Goal: Task Accomplishment & Management: Manage account settings

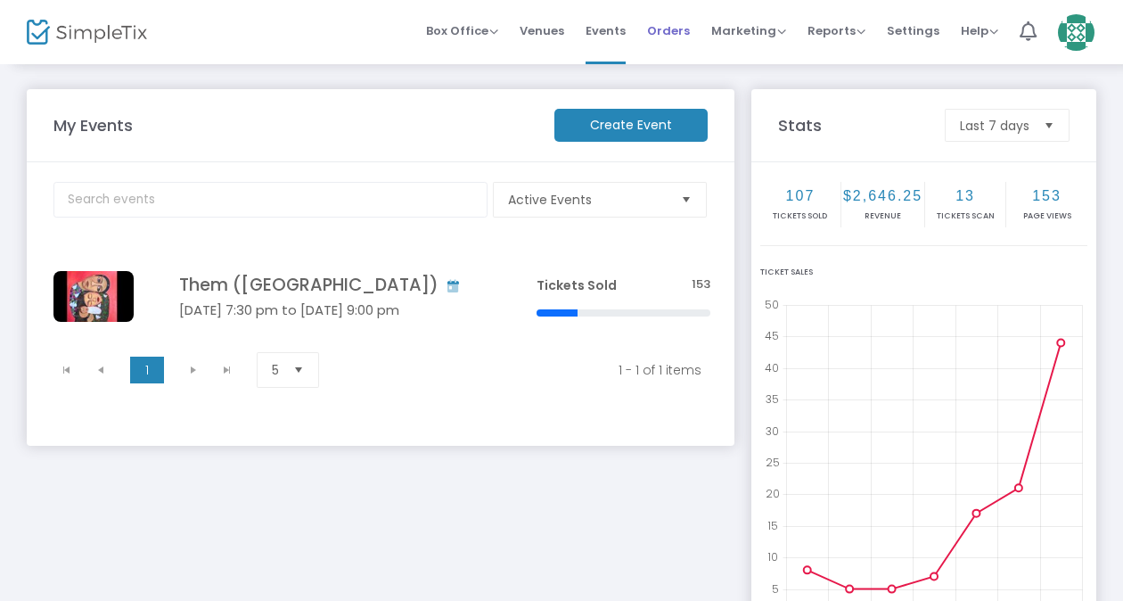
click at [661, 40] on span "Orders" at bounding box center [668, 30] width 43 height 45
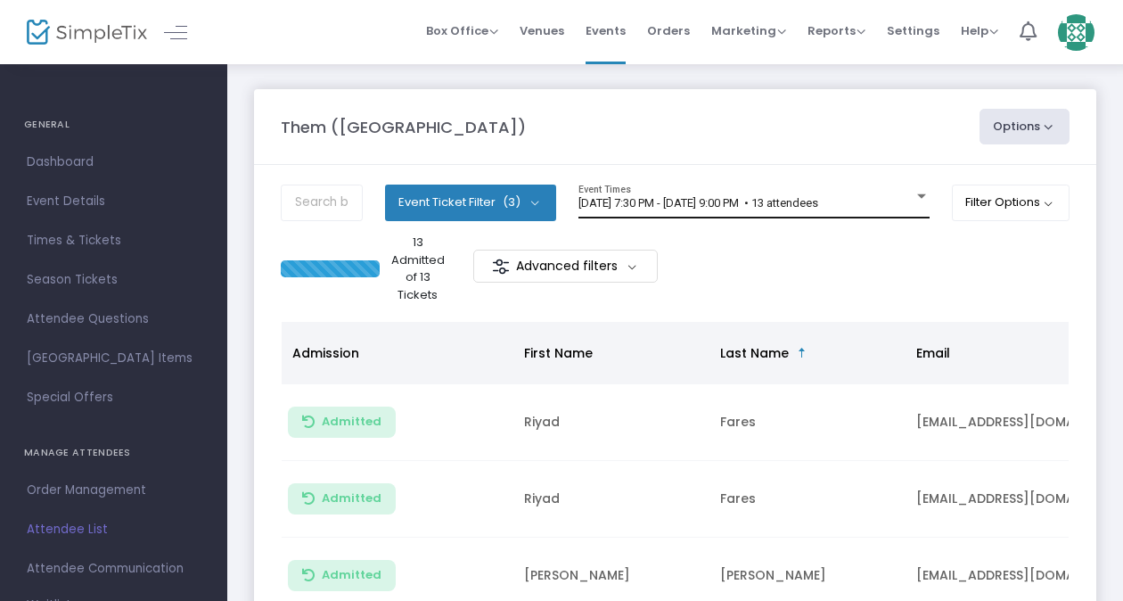
click at [809, 192] on div "8/14/2025 @ 7:30 PM - 8/14/2025 @ 9:00 PM • 13 attendees Event Times" at bounding box center [753, 201] width 351 height 34
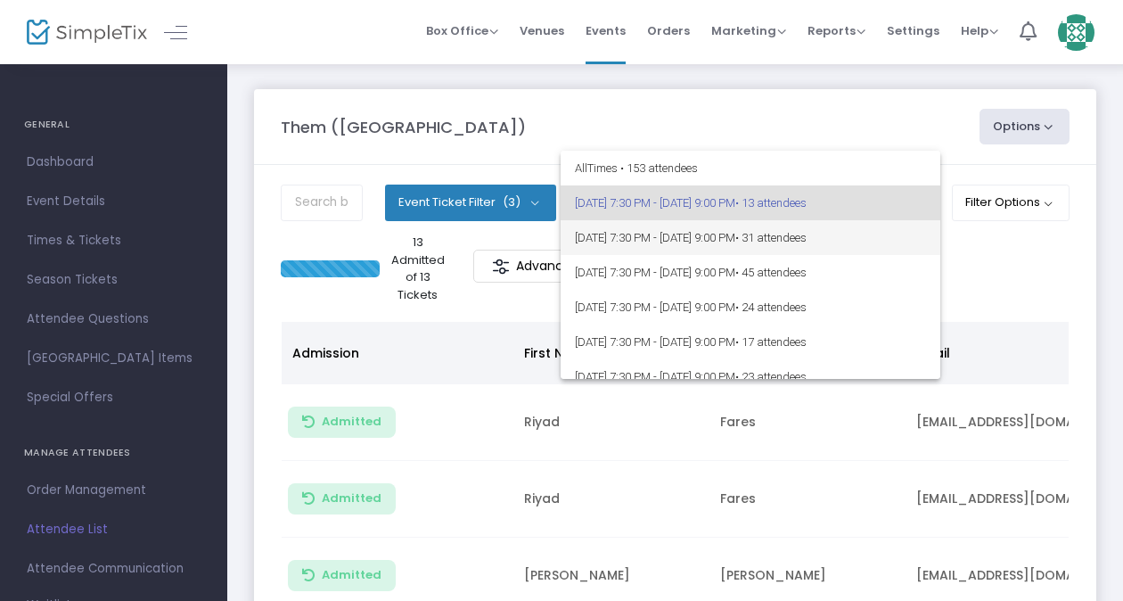
click at [802, 242] on span "8/15/2025 @ 7:30 PM - 8/15/2025 @ 9:00 PM • 31 attendees" at bounding box center [750, 237] width 351 height 35
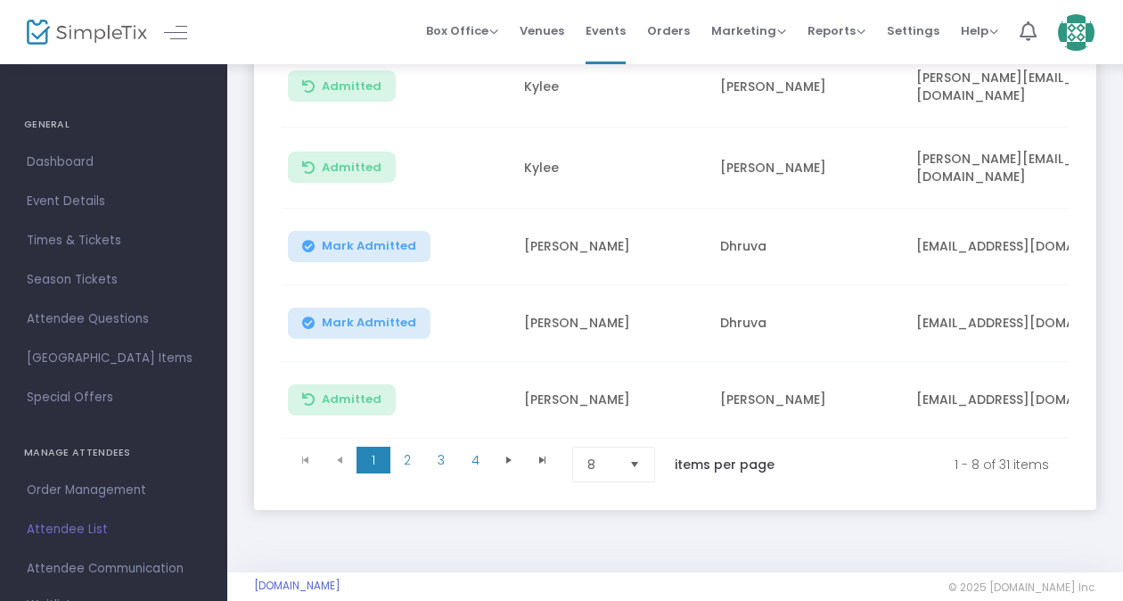
scroll to position [573, 0]
click at [396, 449] on span "2" at bounding box center [407, 459] width 34 height 27
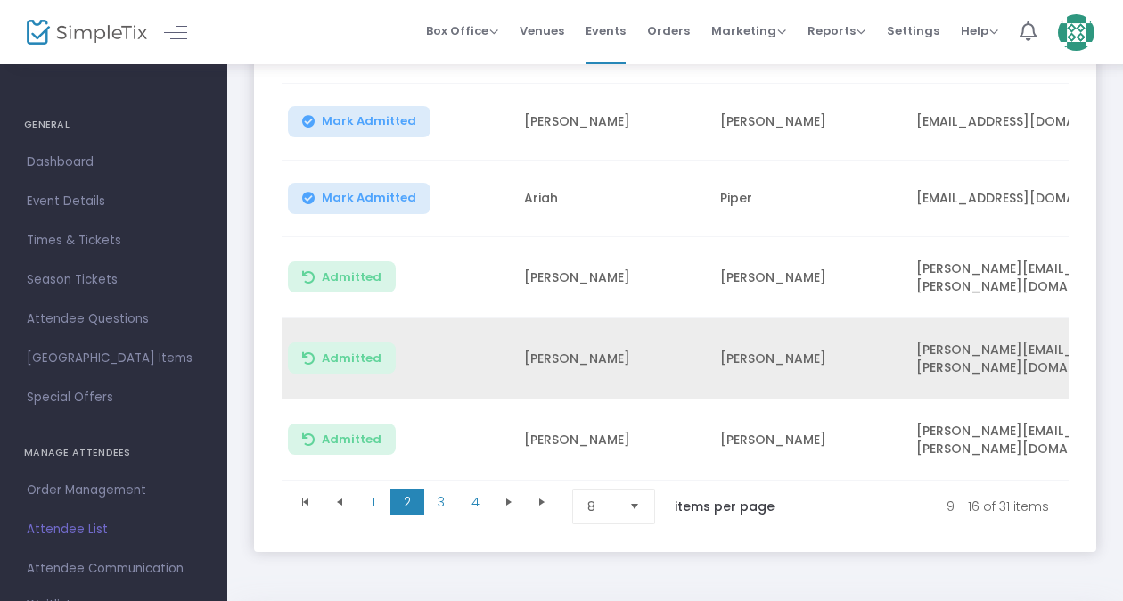
scroll to position [531, 0]
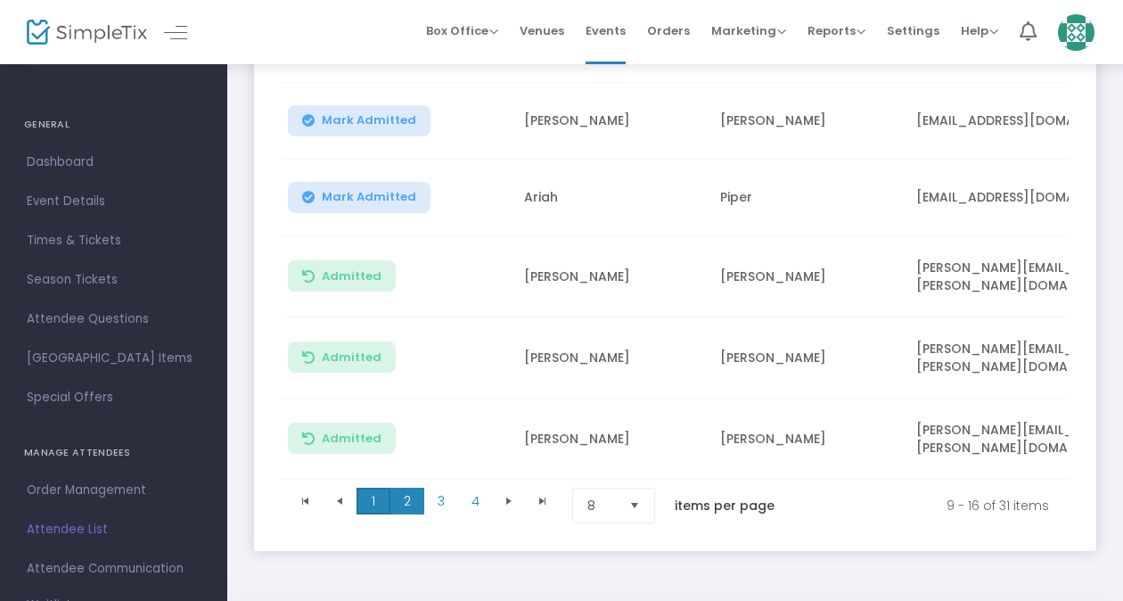
click at [369, 487] on span "1" at bounding box center [373, 500] width 34 height 27
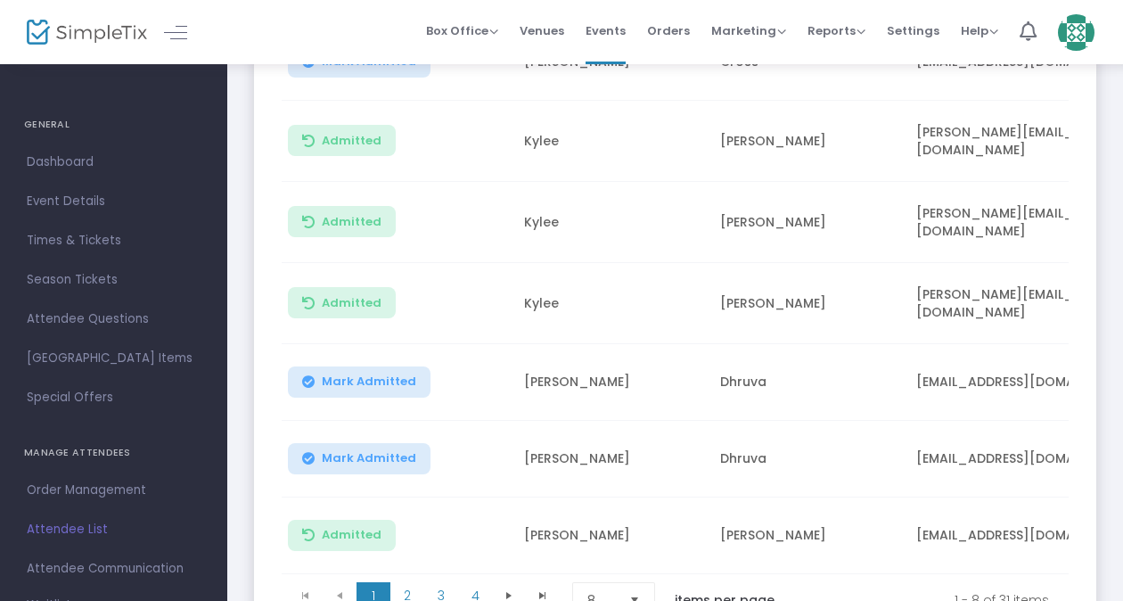
scroll to position [548, 0]
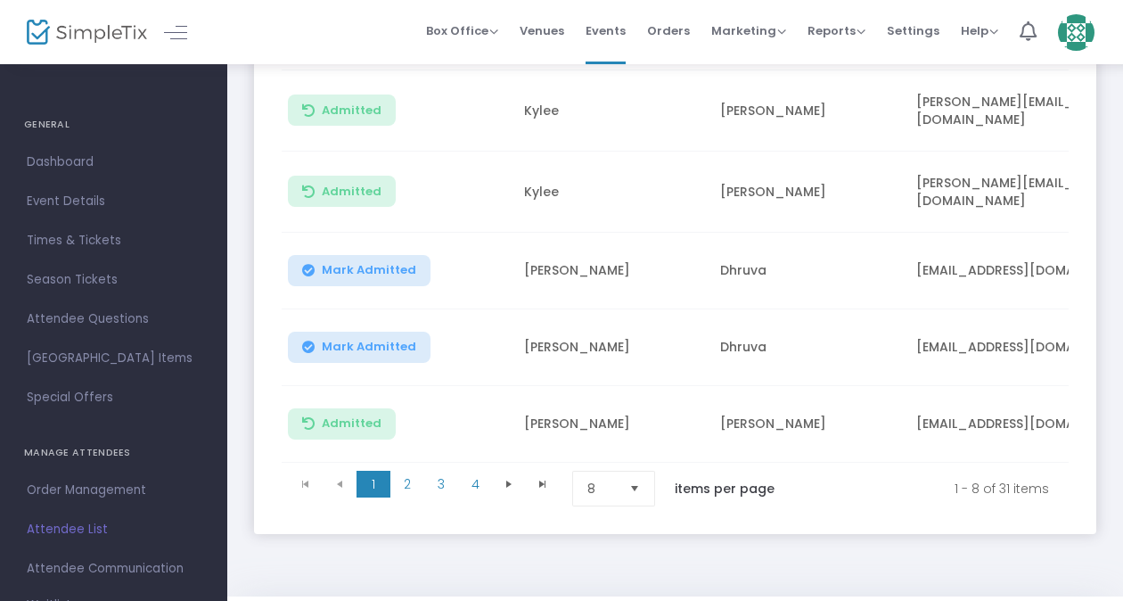
click at [380, 472] on span "1" at bounding box center [373, 484] width 34 height 27
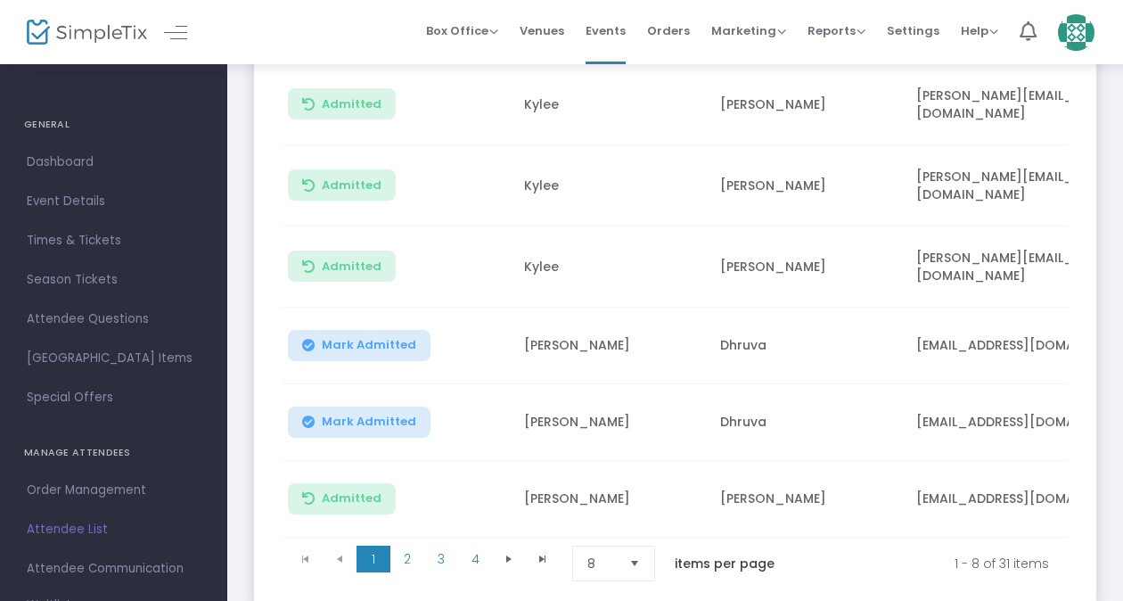
scroll to position [592, 0]
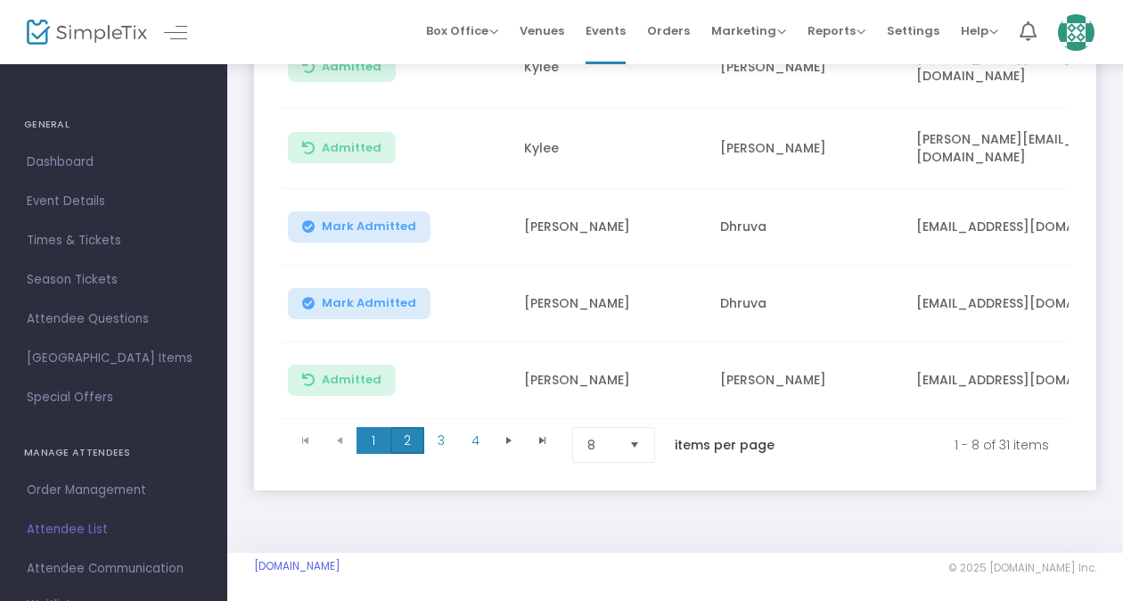
click at [413, 428] on span "2" at bounding box center [407, 440] width 34 height 27
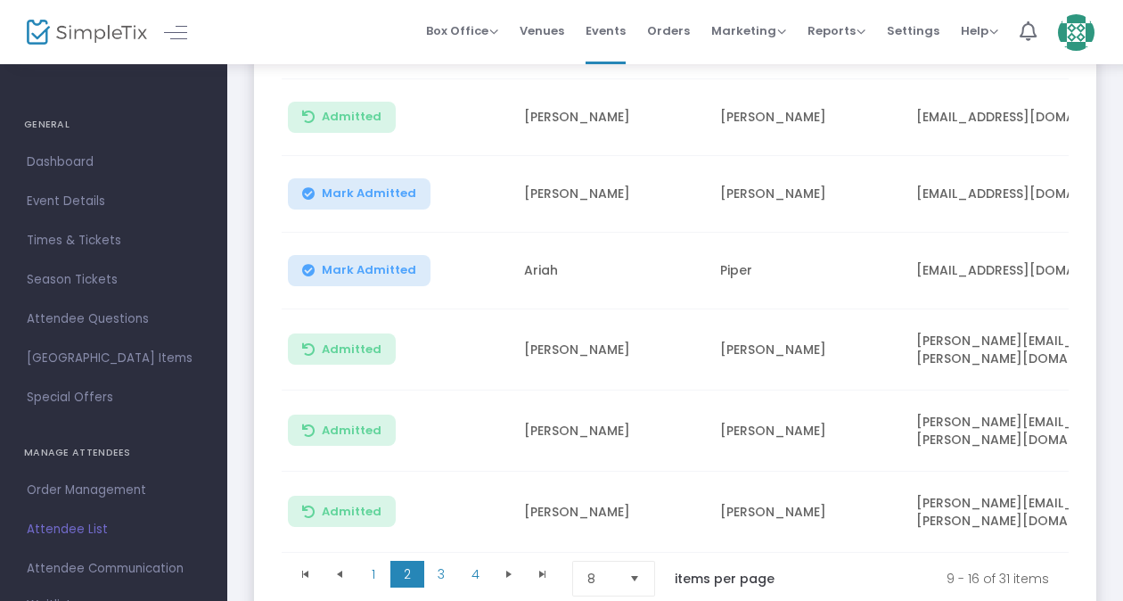
scroll to position [585, 0]
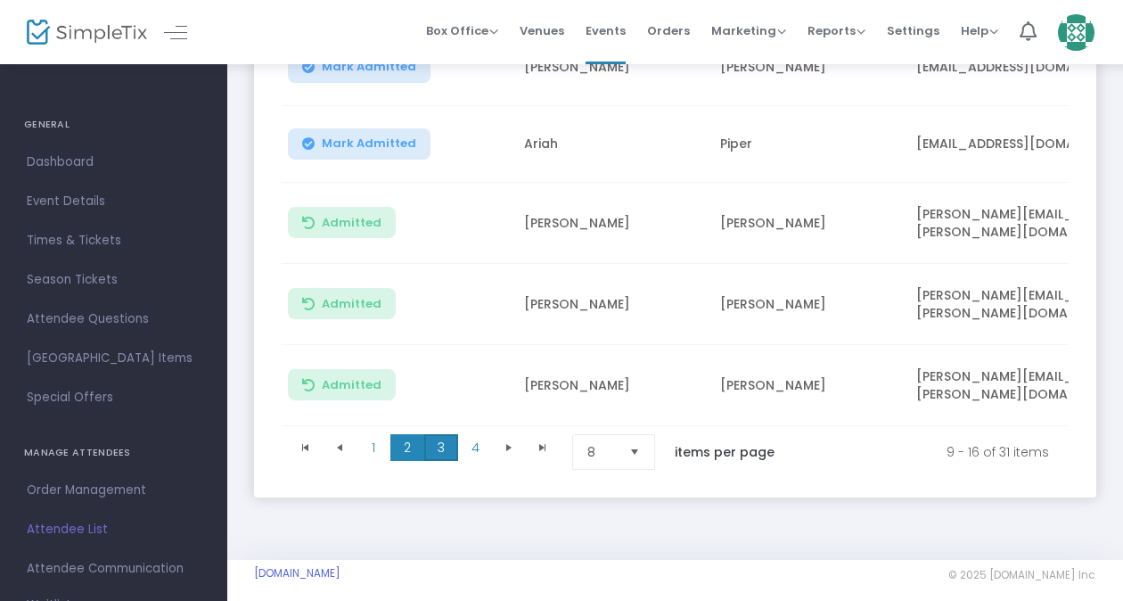
click at [438, 439] on span "3" at bounding box center [441, 447] width 34 height 27
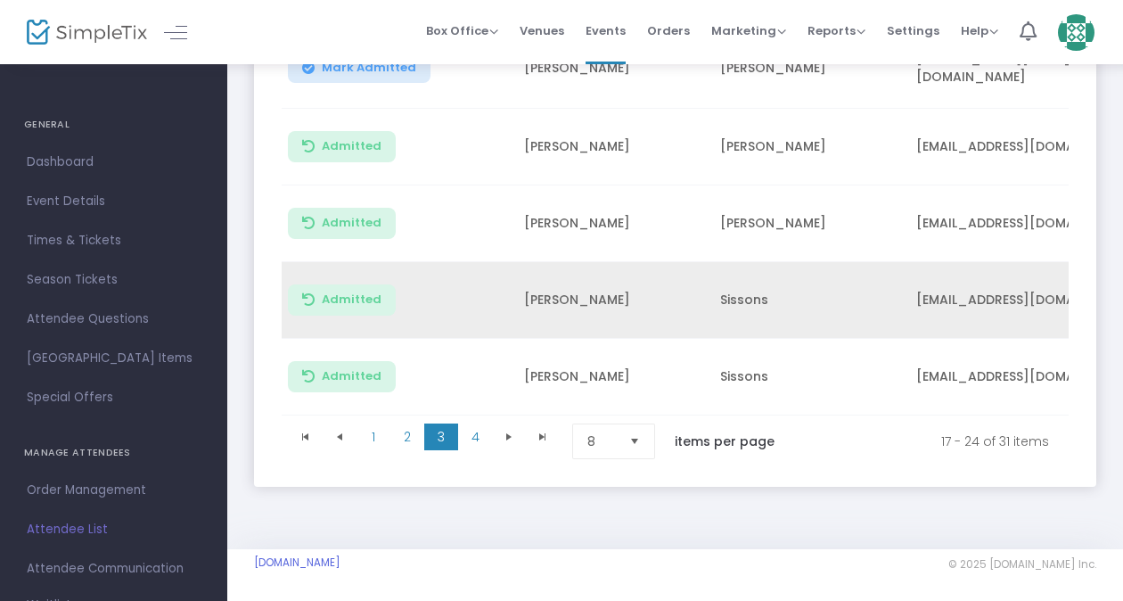
scroll to position [592, 0]
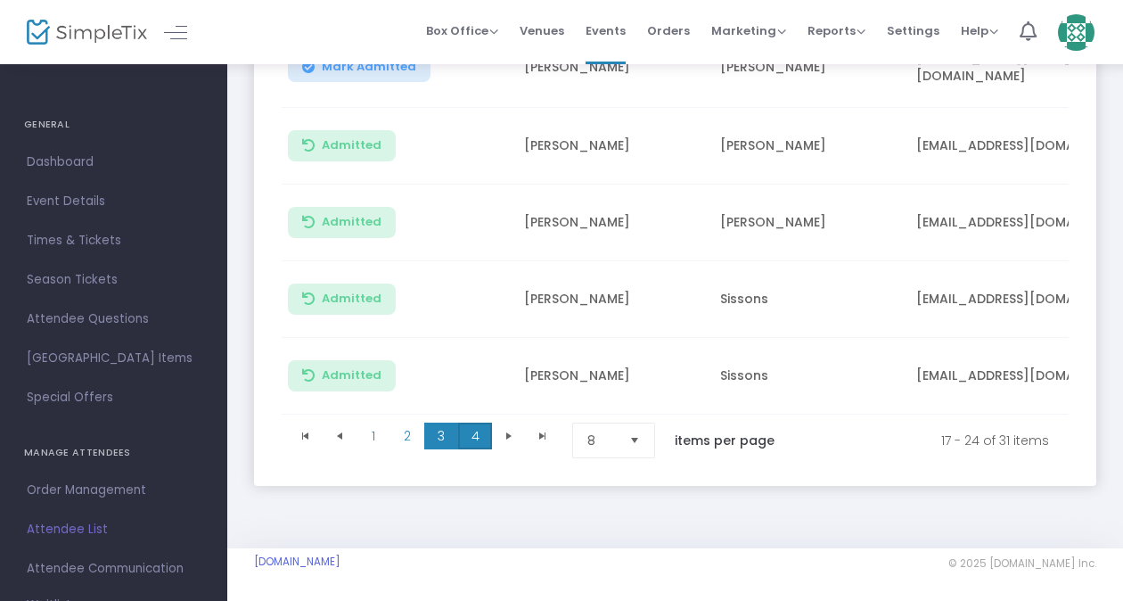
click at [473, 425] on span "4" at bounding box center [475, 435] width 34 height 27
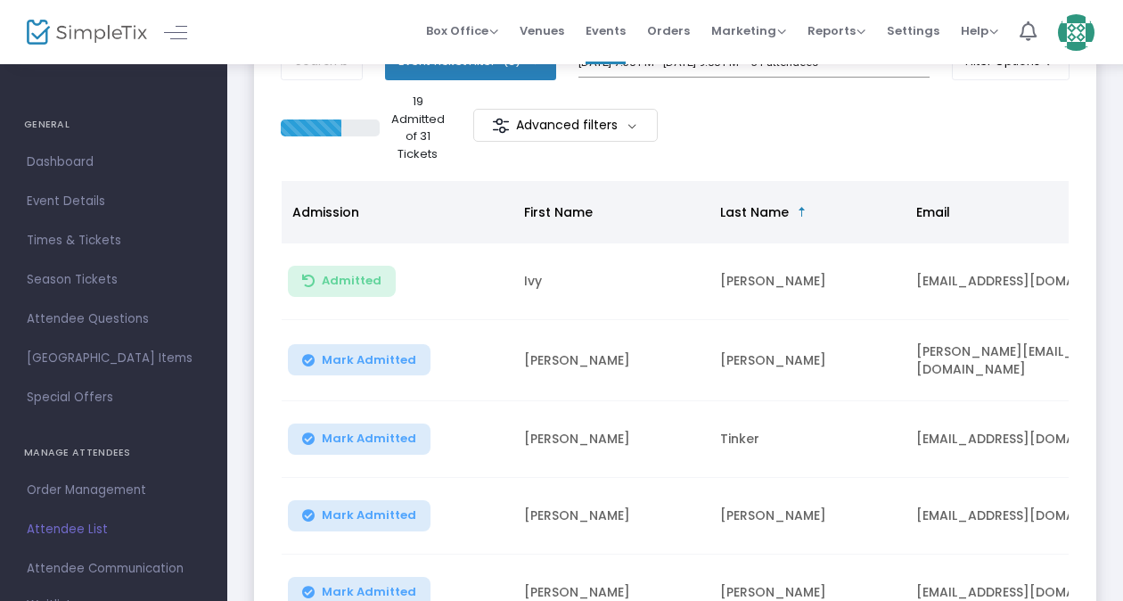
scroll to position [144, 0]
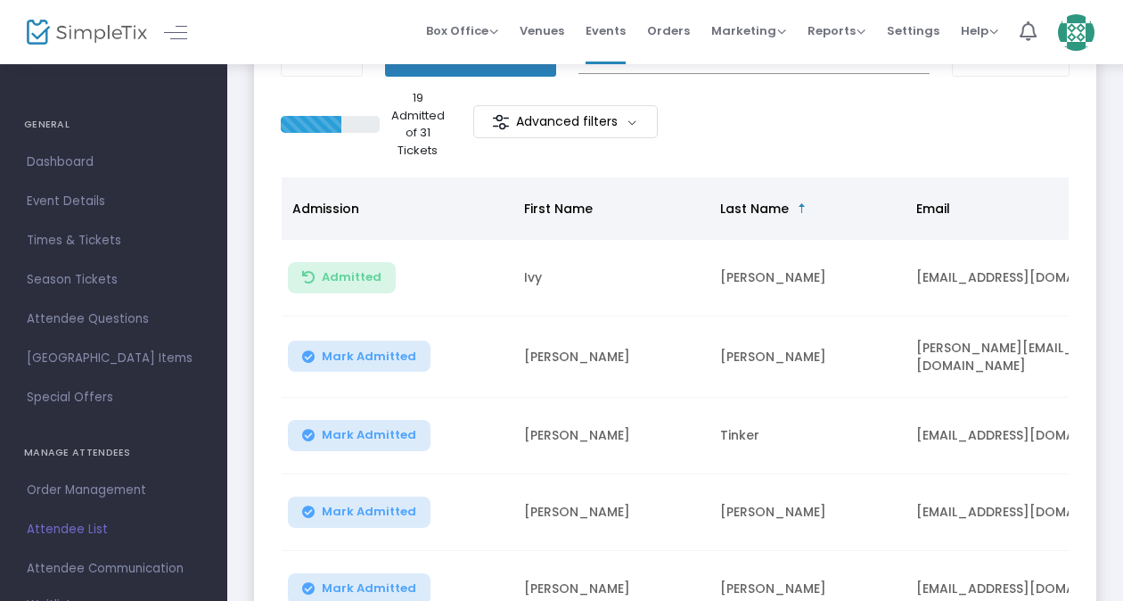
click at [390, 354] on span "Mark Admitted" at bounding box center [369, 356] width 94 height 14
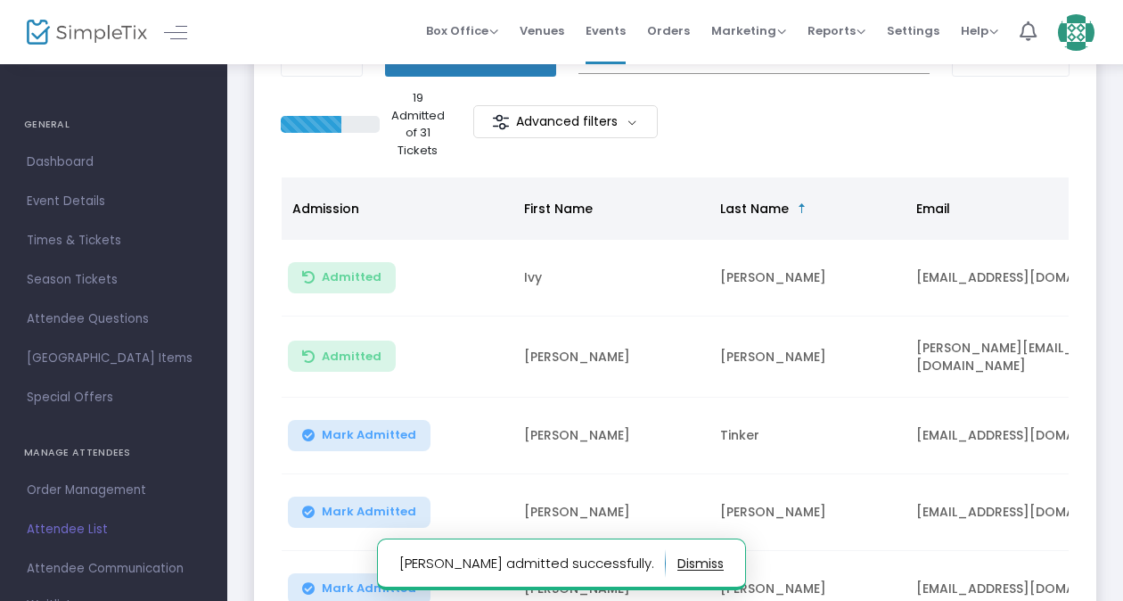
scroll to position [515, 0]
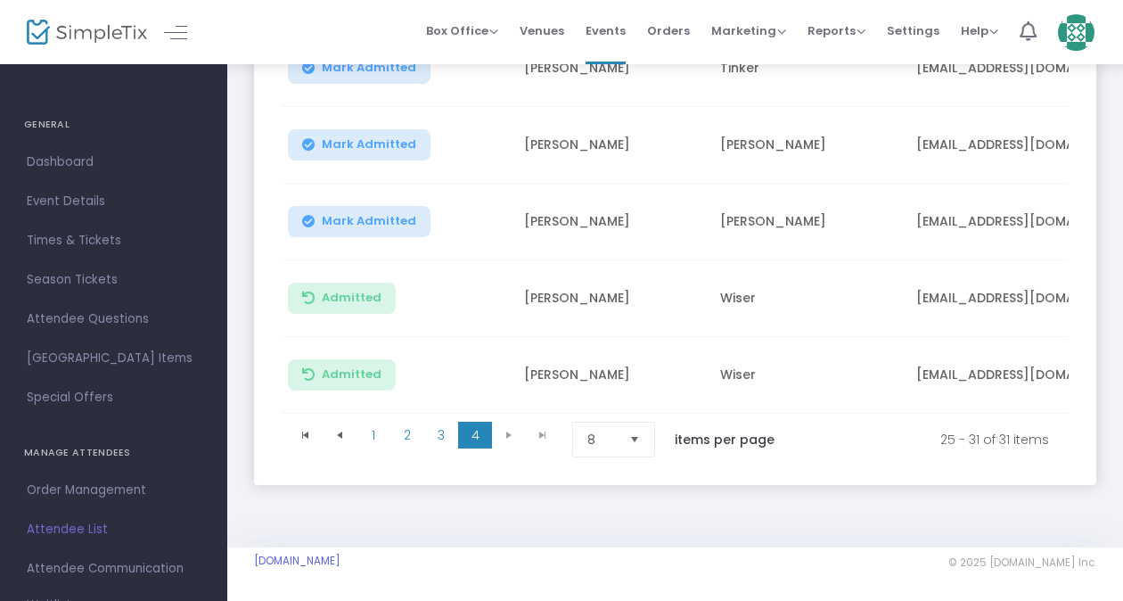
click at [628, 436] on span "Select" at bounding box center [634, 439] width 29 height 29
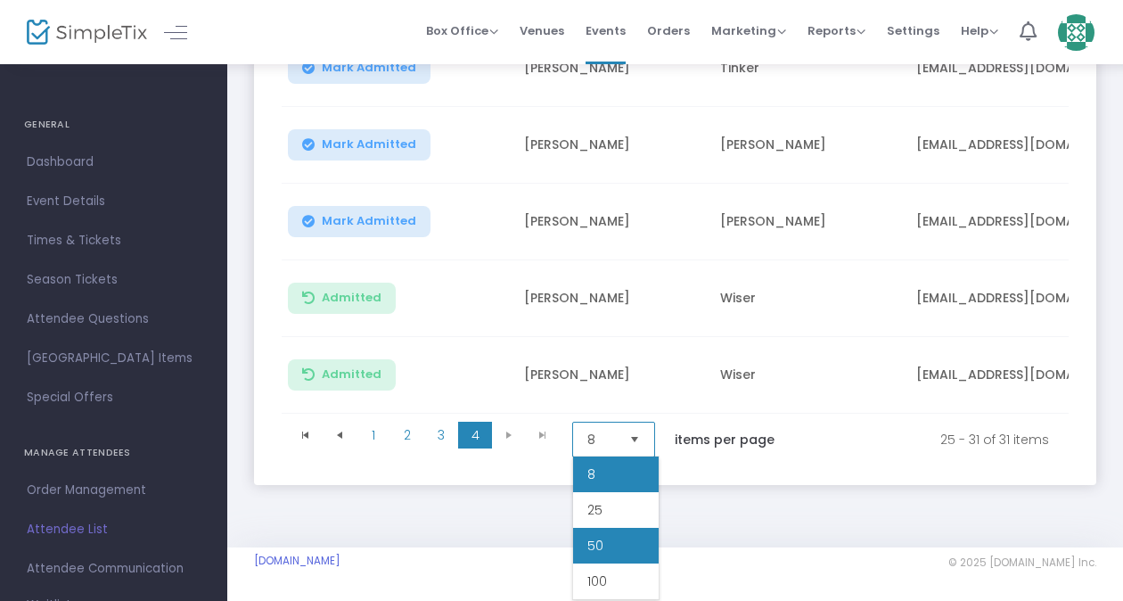
click at [634, 549] on li "50" at bounding box center [616, 546] width 86 height 36
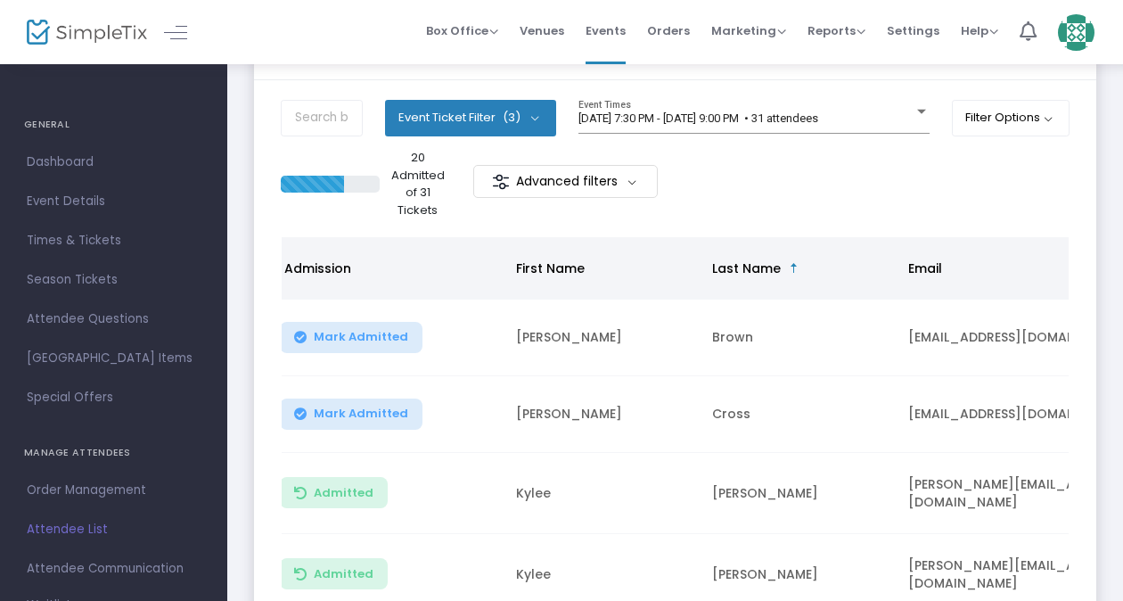
scroll to position [86, 0]
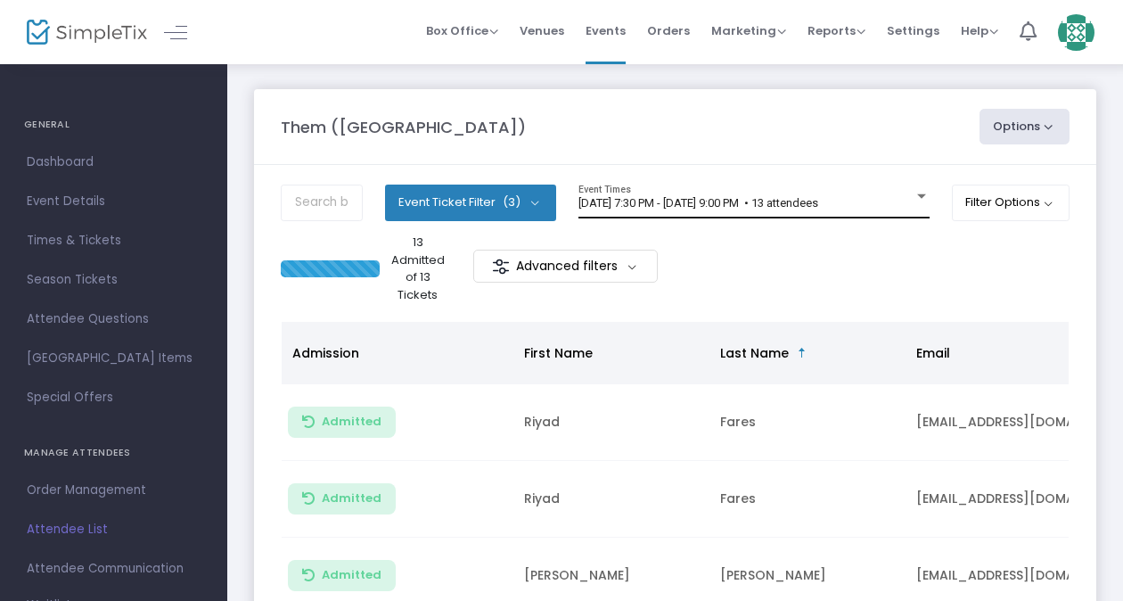
click at [634, 214] on div "[DATE] 7:30 PM - [DATE] 9:00 PM • 13 attendees Event Times" at bounding box center [753, 201] width 351 height 34
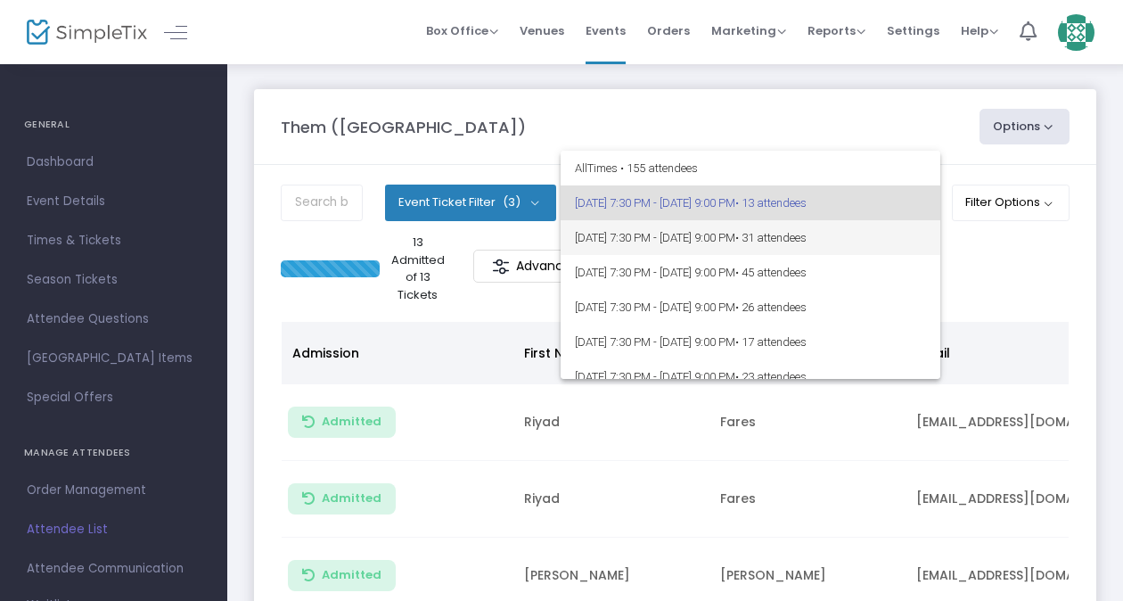
click at [725, 242] on span "[DATE] 7:30 PM - [DATE] 9:00 PM • 31 attendees" at bounding box center [750, 237] width 351 height 35
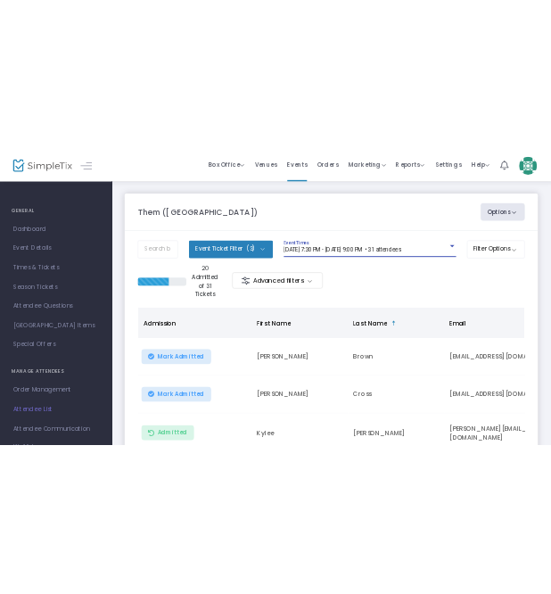
scroll to position [592, 0]
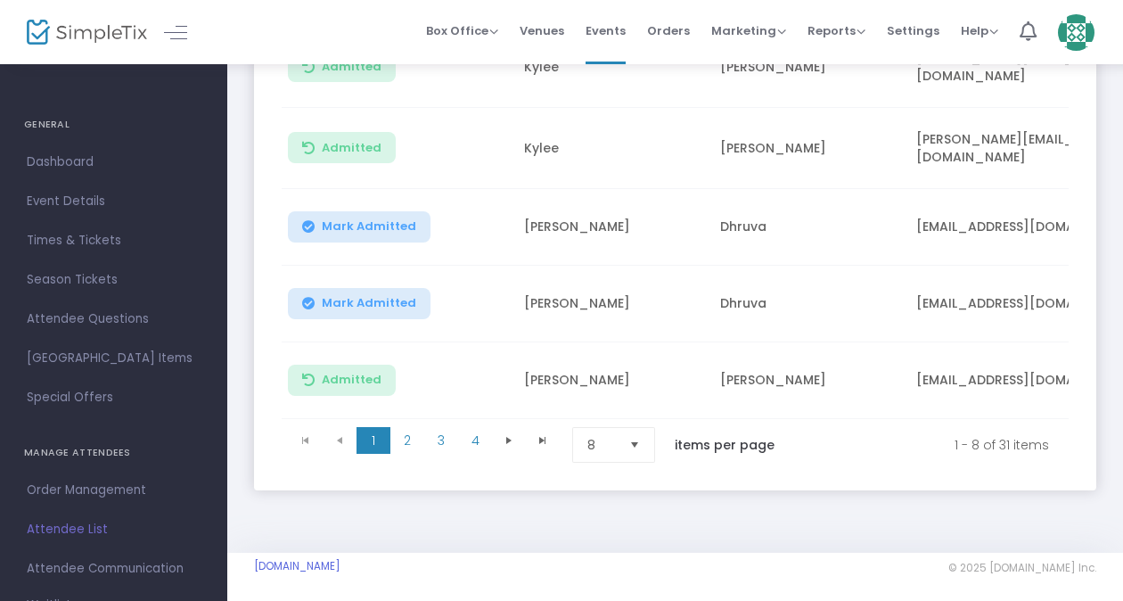
click at [626, 431] on span "Select" at bounding box center [634, 444] width 29 height 29
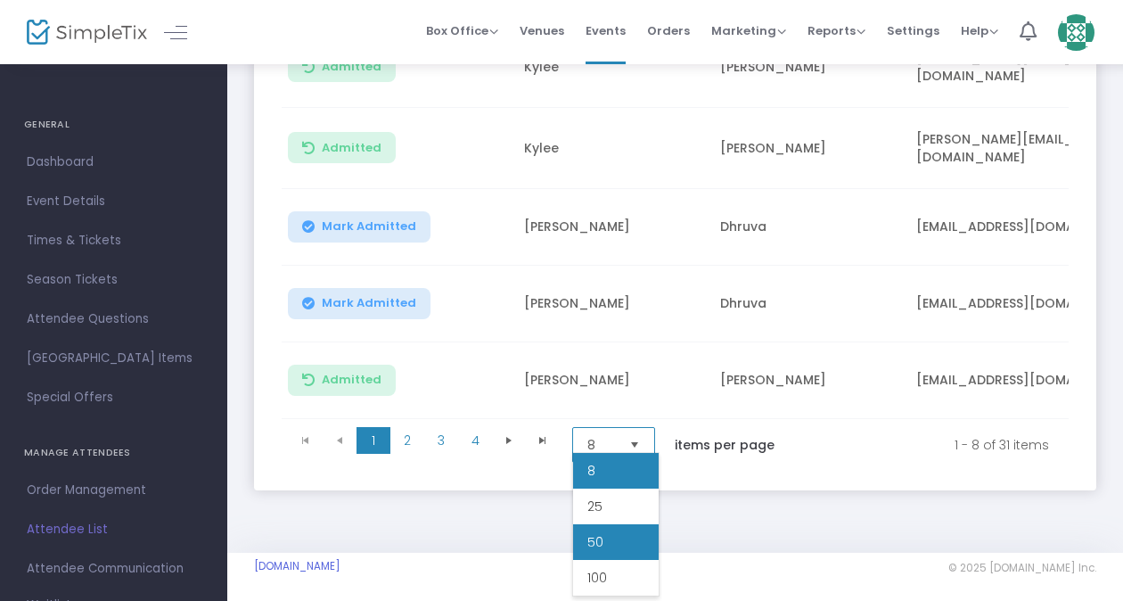
click at [601, 531] on li "50" at bounding box center [616, 542] width 86 height 36
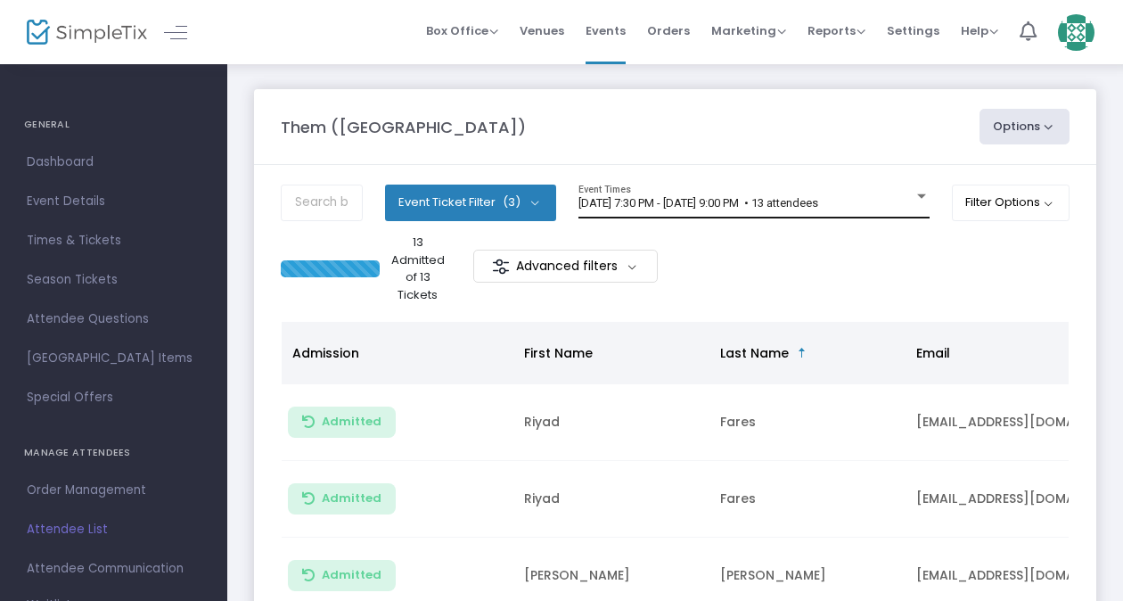
click at [658, 209] on span "[DATE] 7:30 PM - [DATE] 9:00 PM • 13 attendees" at bounding box center [698, 202] width 240 height 13
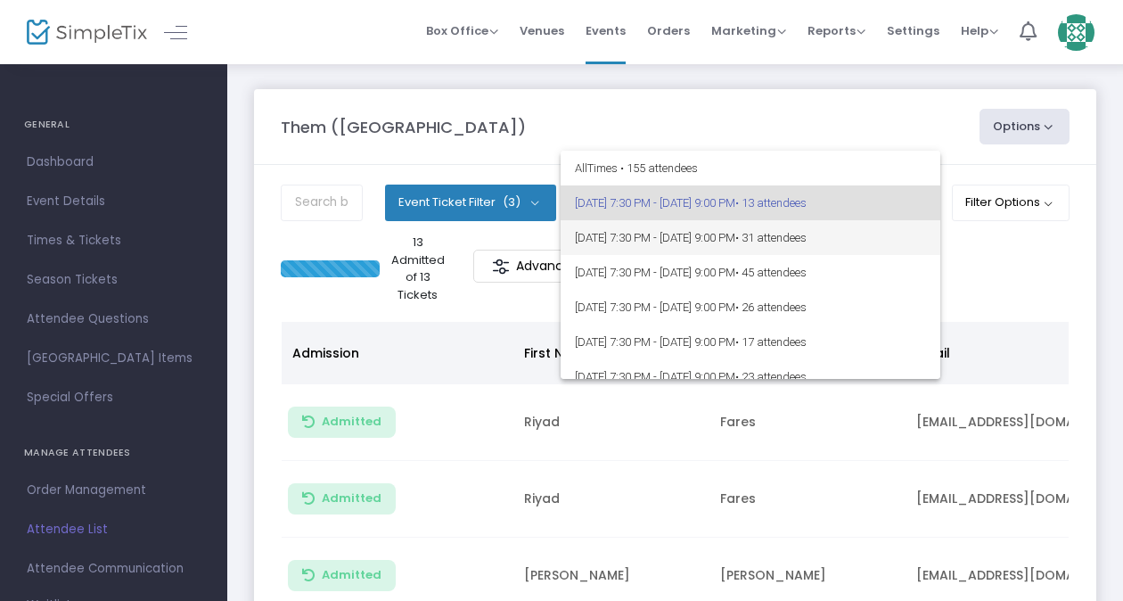
click at [669, 236] on span "8/15/2025 @ 7:30 PM - 8/15/2025 @ 9:00 PM • 31 attendees" at bounding box center [750, 237] width 351 height 35
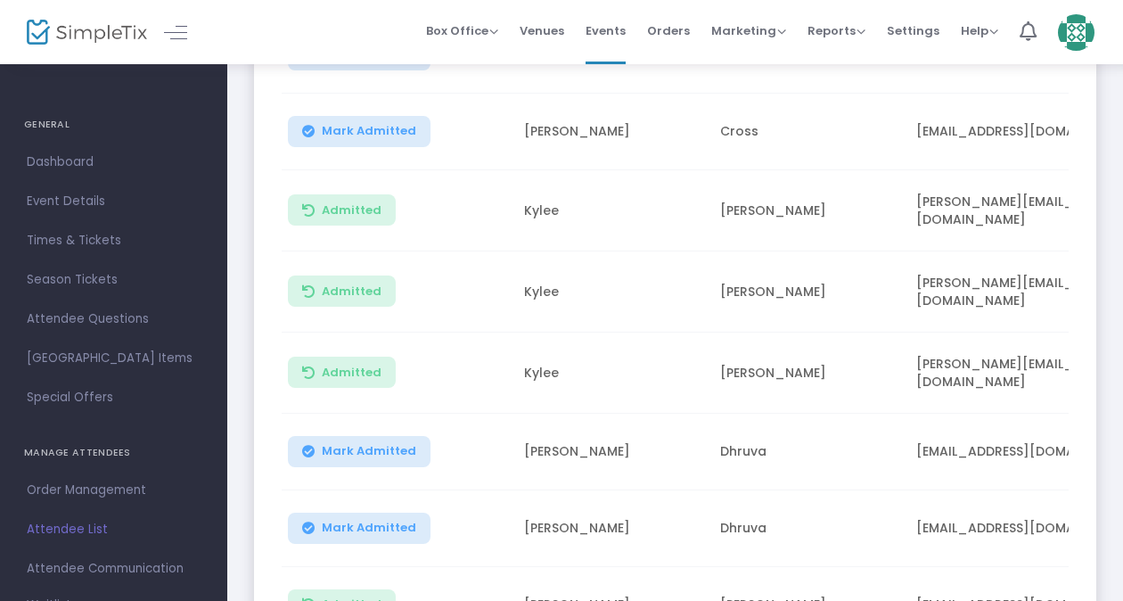
scroll to position [592, 0]
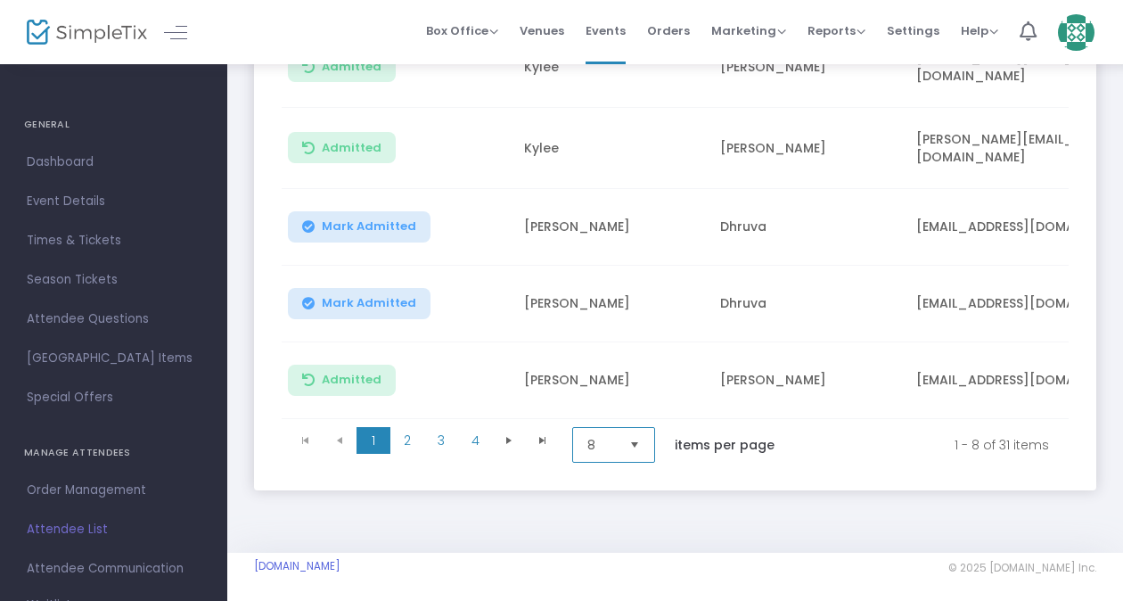
click at [594, 436] on span "8" at bounding box center [601, 445] width 28 height 18
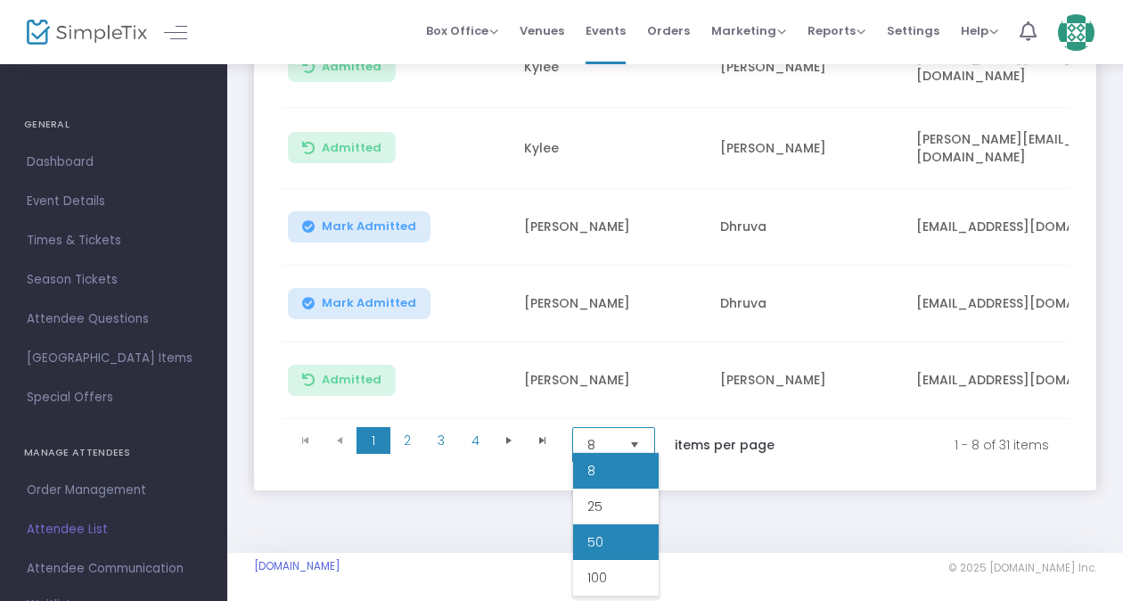
click at [600, 548] on span "50" at bounding box center [595, 542] width 16 height 18
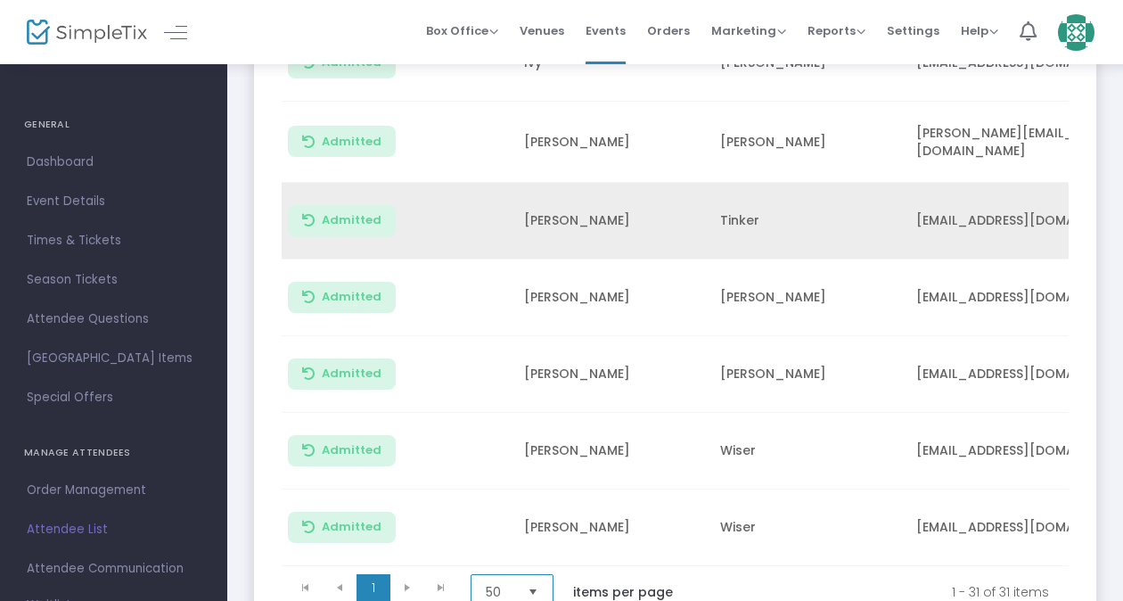
scroll to position [2236, 0]
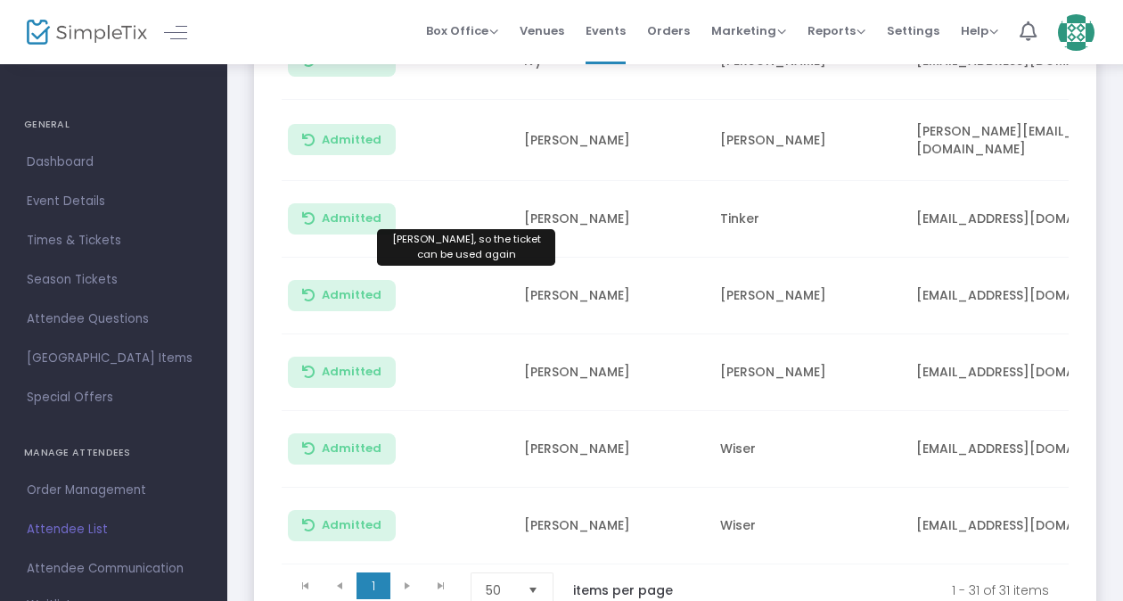
click at [348, 288] on span "Admitted" at bounding box center [352, 295] width 60 height 14
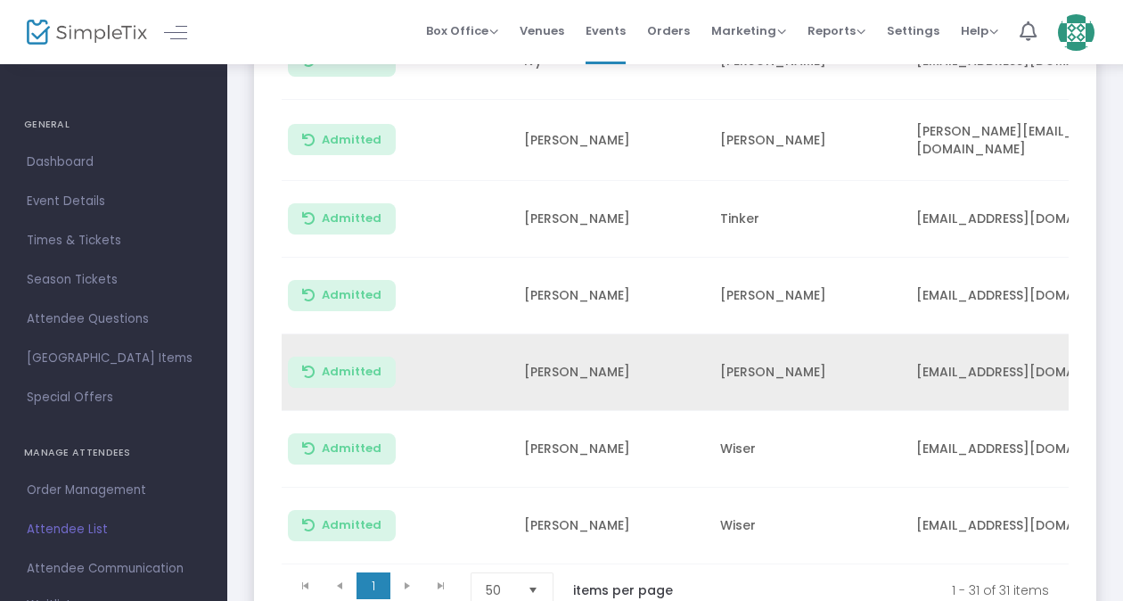
click at [364, 364] on span "Admitted" at bounding box center [352, 371] width 60 height 14
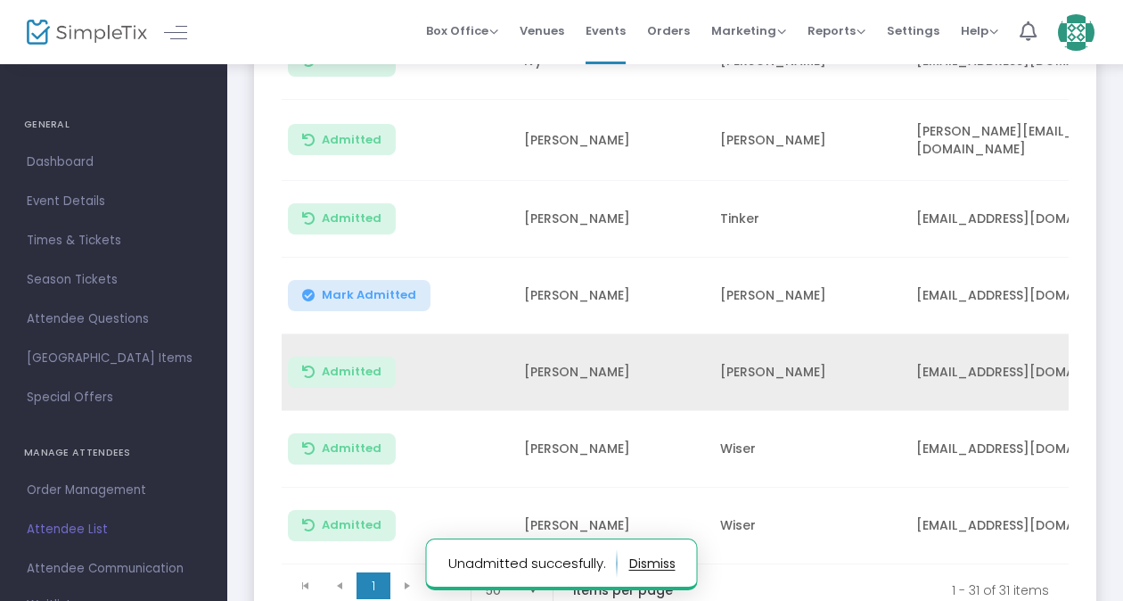
click at [366, 364] on span "Admitted" at bounding box center [352, 371] width 60 height 14
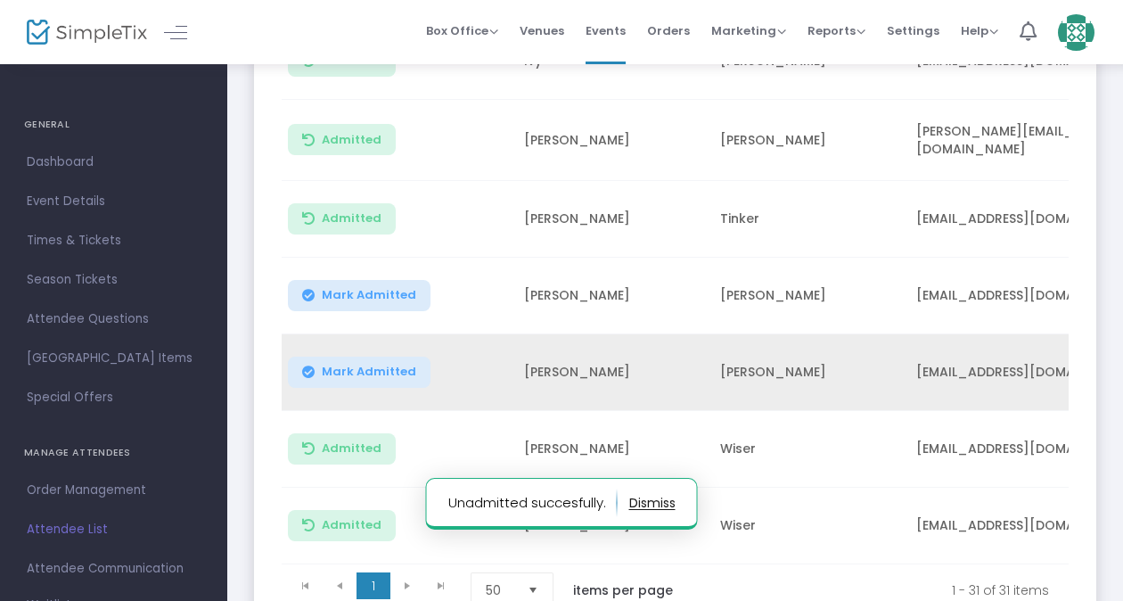
click at [333, 364] on span "Mark Admitted" at bounding box center [369, 371] width 94 height 14
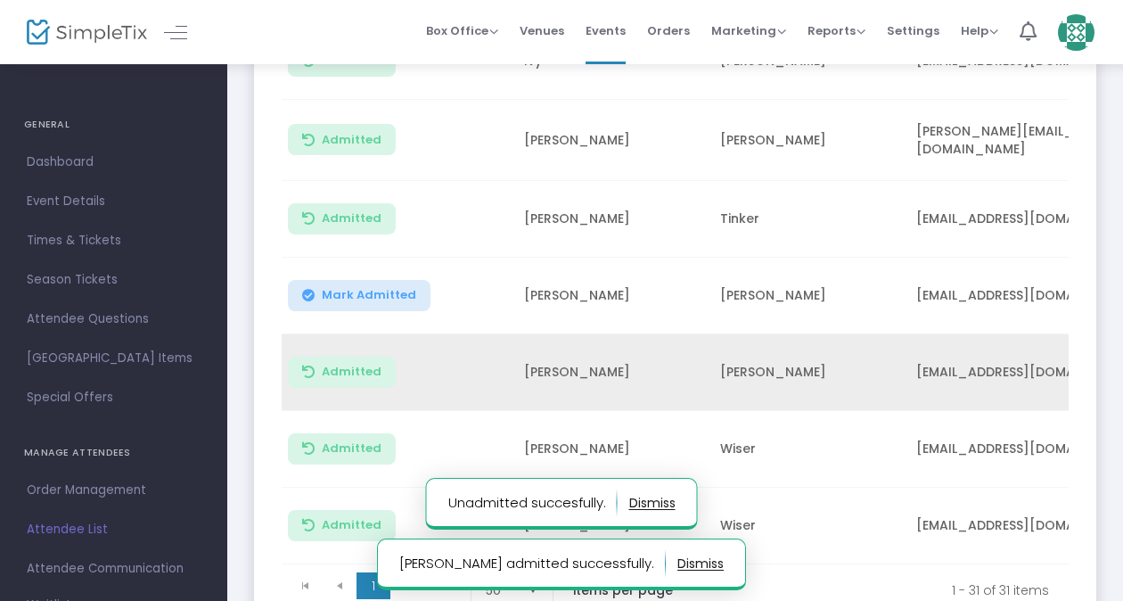
click at [322, 364] on span "Admitted" at bounding box center [352, 371] width 60 height 14
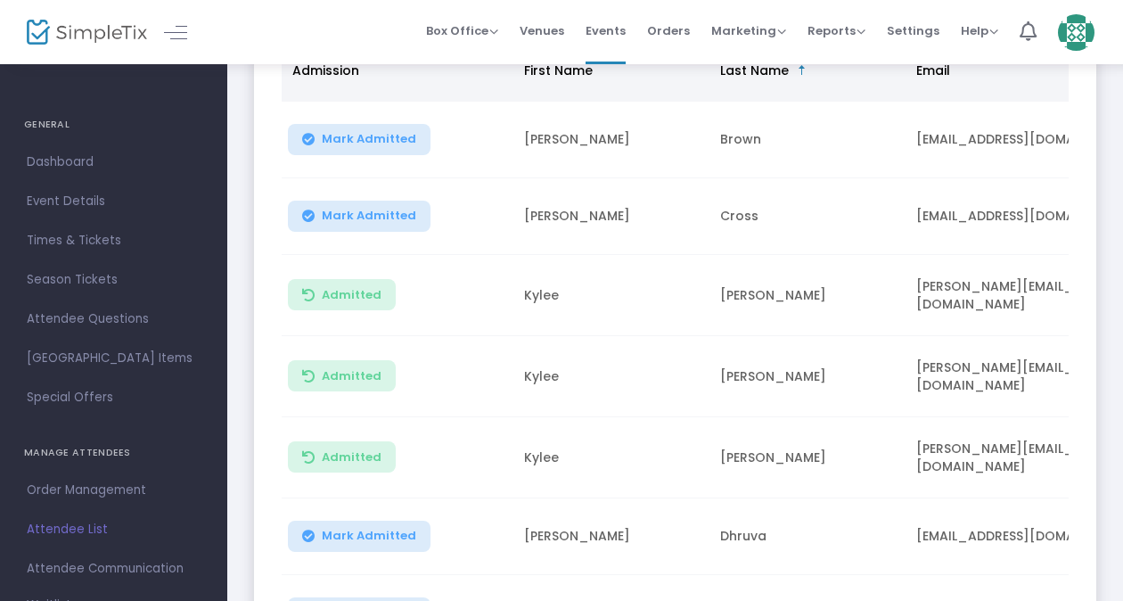
scroll to position [283, 0]
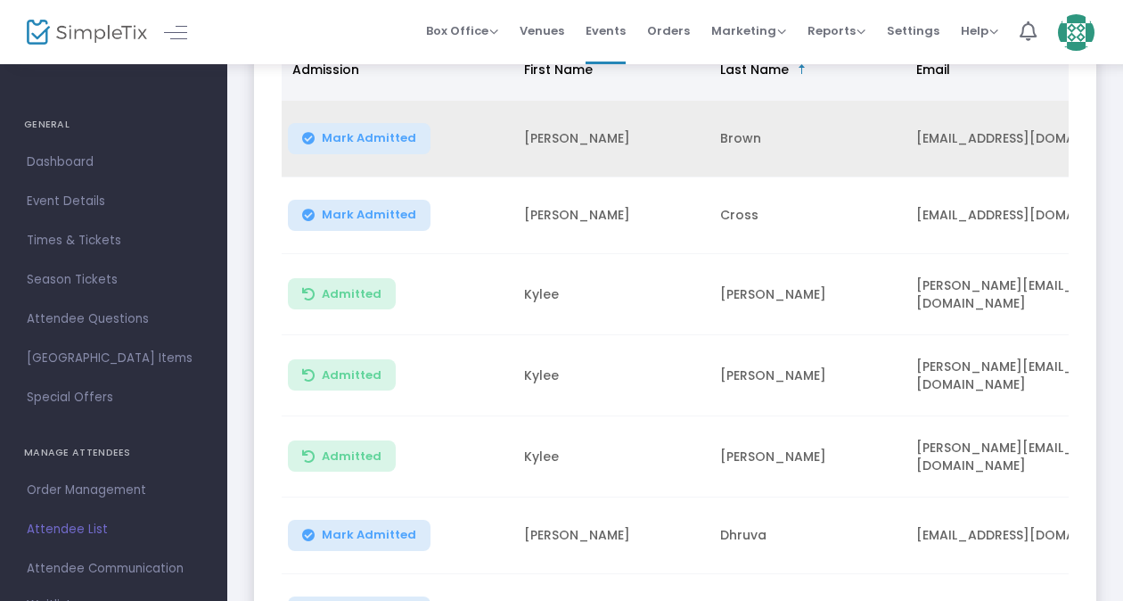
click at [356, 134] on span "Mark Admitted" at bounding box center [369, 138] width 94 height 14
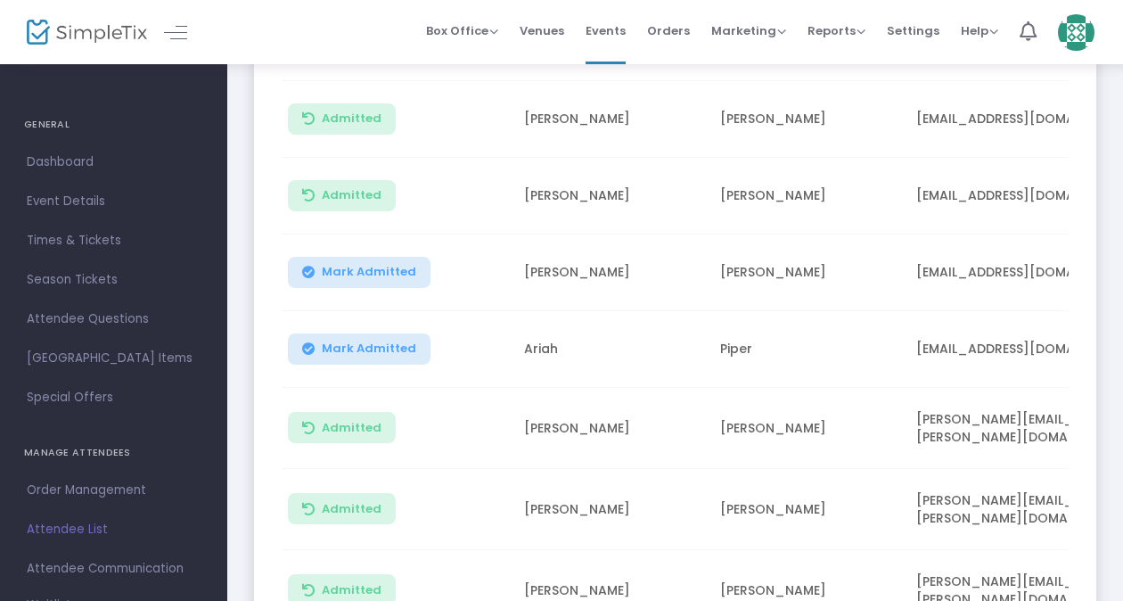
scroll to position [1005, 0]
click at [369, 266] on span "Mark Admitted" at bounding box center [369, 273] width 94 height 14
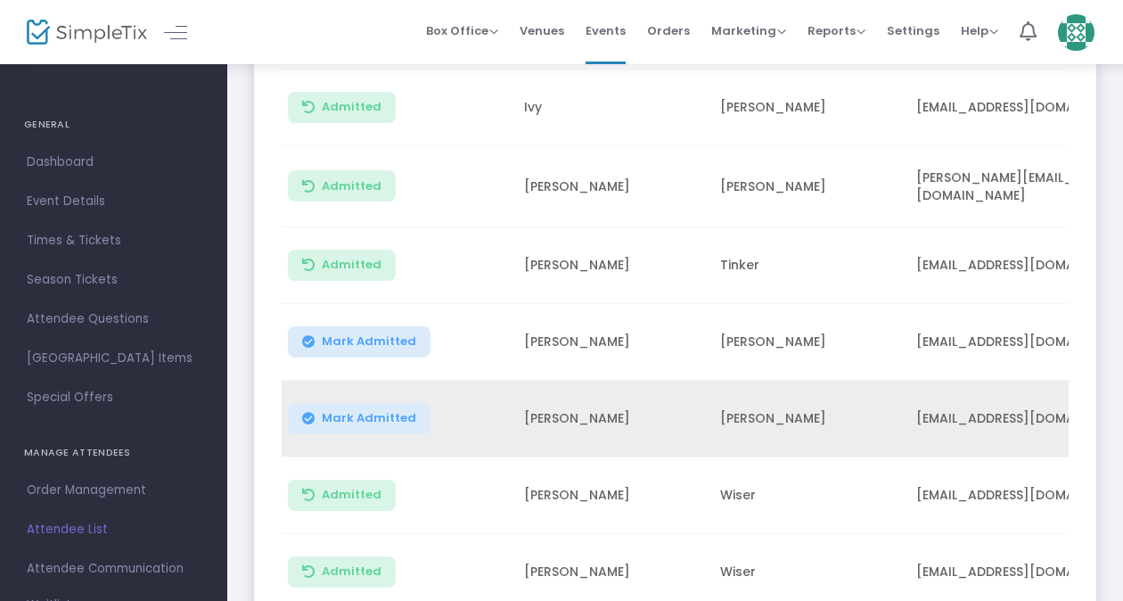
scroll to position [2191, 0]
click at [396, 333] on span "Mark Admitted" at bounding box center [369, 340] width 94 height 14
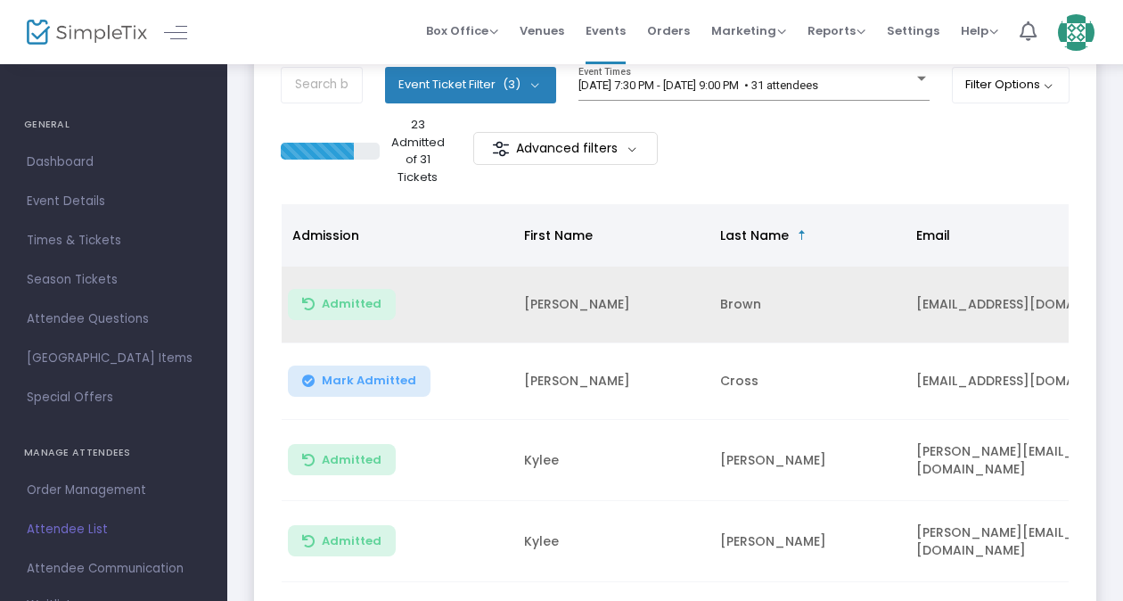
scroll to position [0, 0]
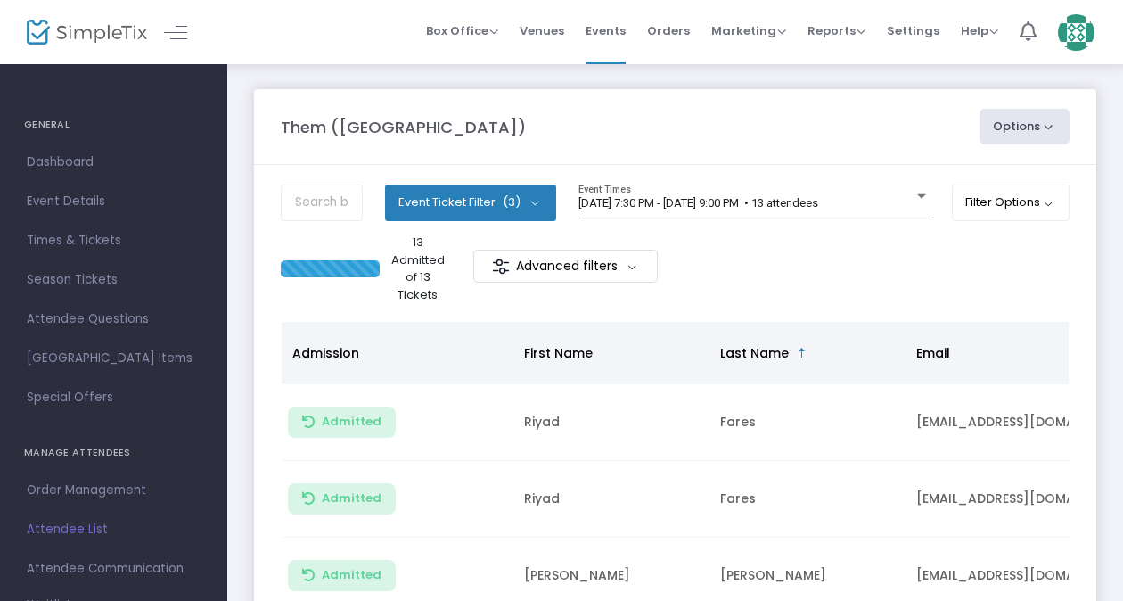
click at [512, 210] on button "Event Ticket Filter (3)" at bounding box center [470, 202] width 171 height 36
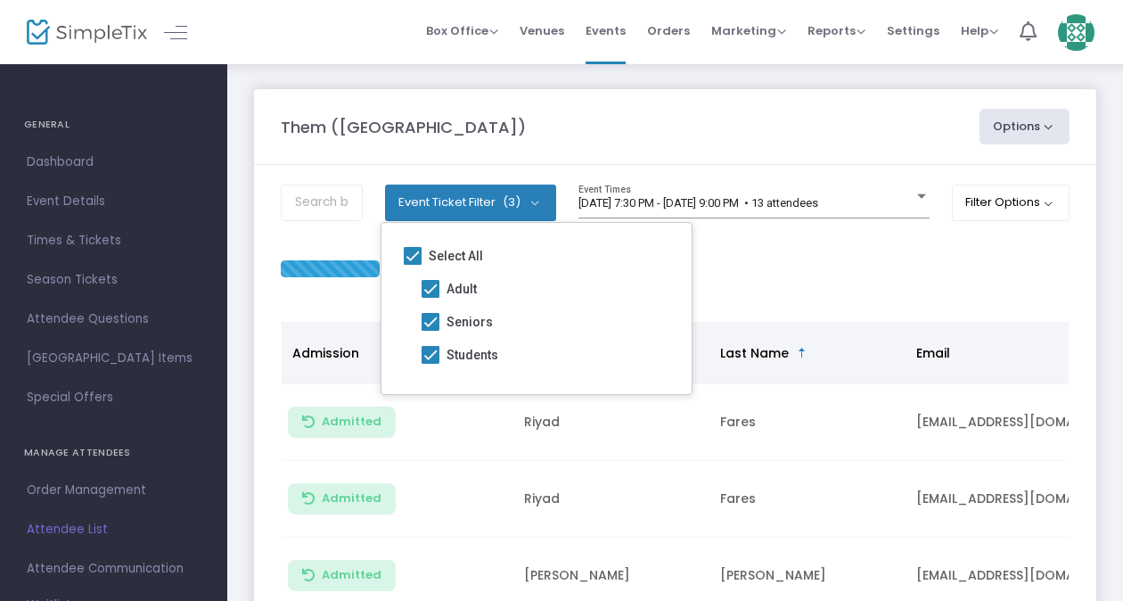
click at [486, 207] on button "Event Ticket Filter (3)" at bounding box center [470, 202] width 171 height 36
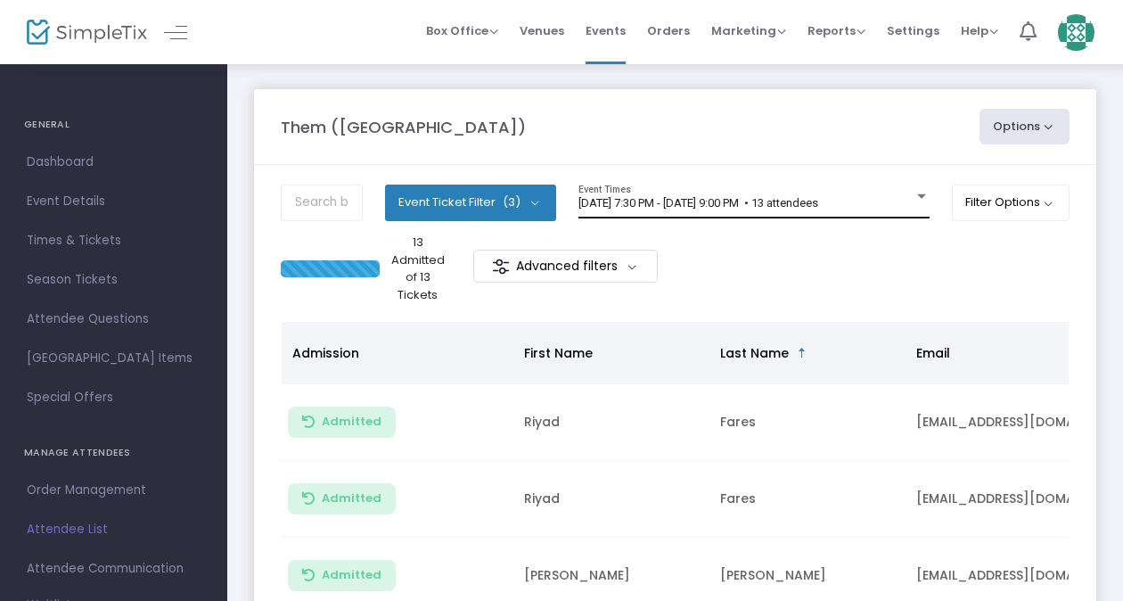
click at [754, 209] on div "[DATE] 7:30 PM - [DATE] 9:00 PM • 13 attendees Event Times" at bounding box center [753, 201] width 351 height 34
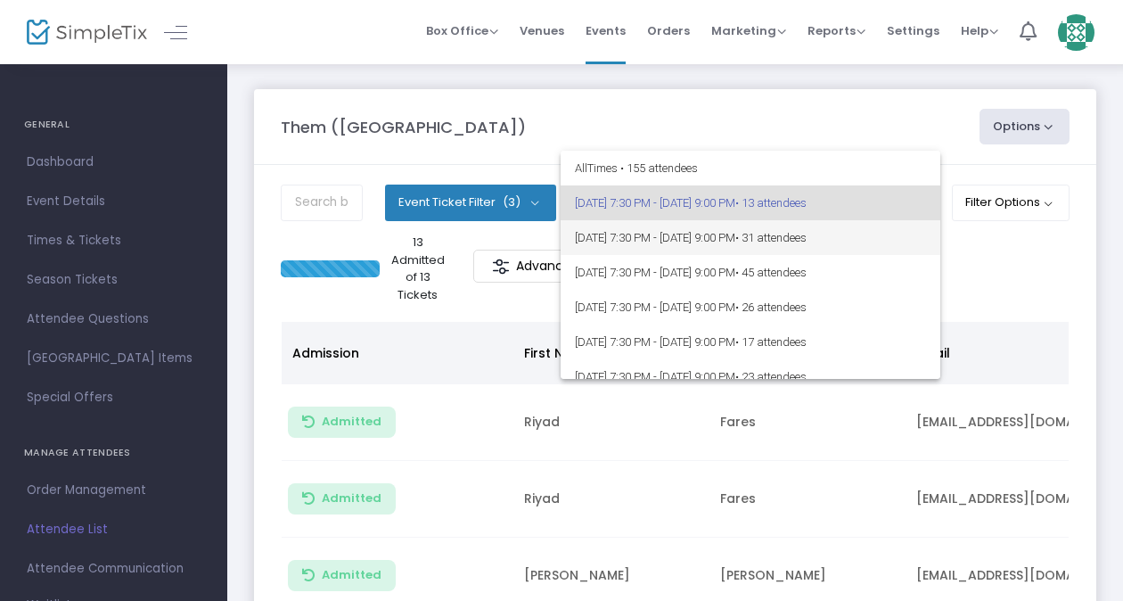
click at [734, 232] on span "[DATE] 7:30 PM - [DATE] 9:00 PM • 31 attendees" at bounding box center [750, 237] width 351 height 35
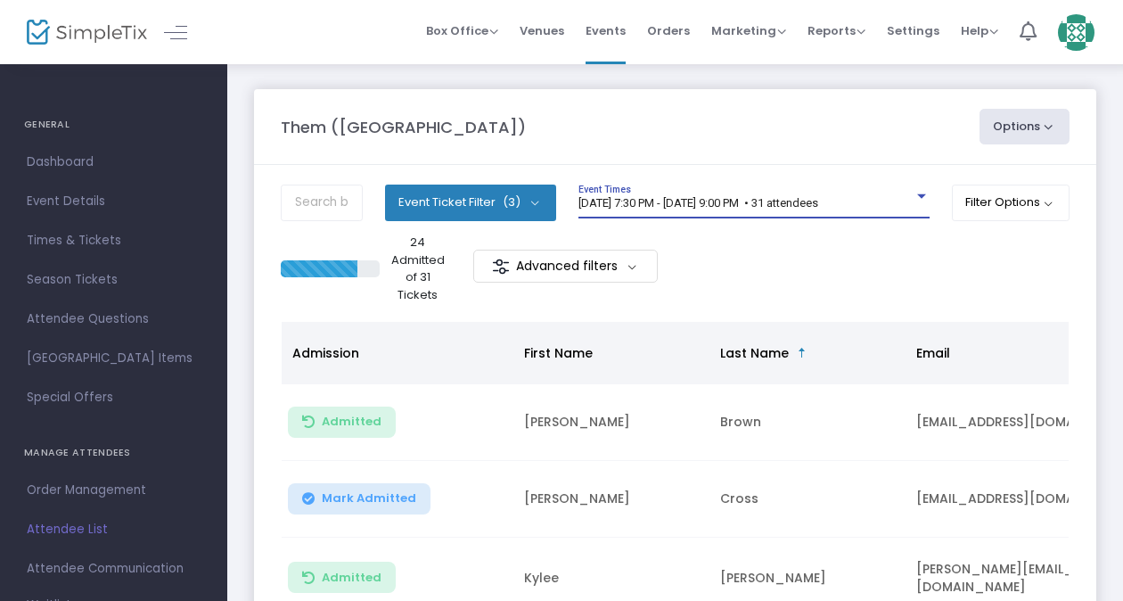
click at [588, 260] on m-button "Advanced filters" at bounding box center [565, 266] width 184 height 33
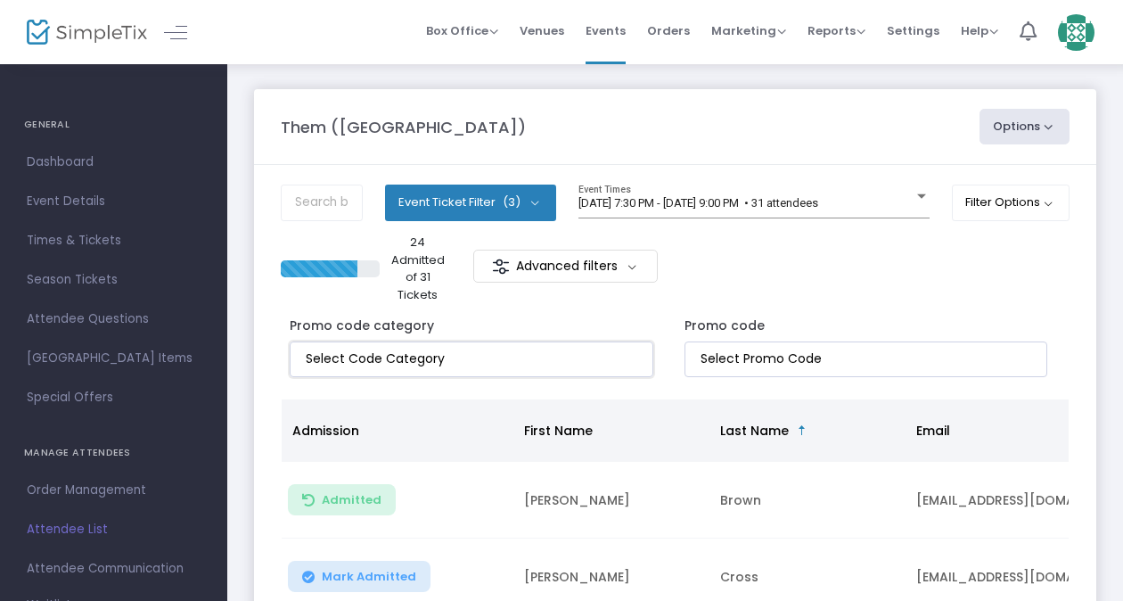
click at [571, 356] on input "NO DATA FOUND" at bounding box center [475, 358] width 339 height 19
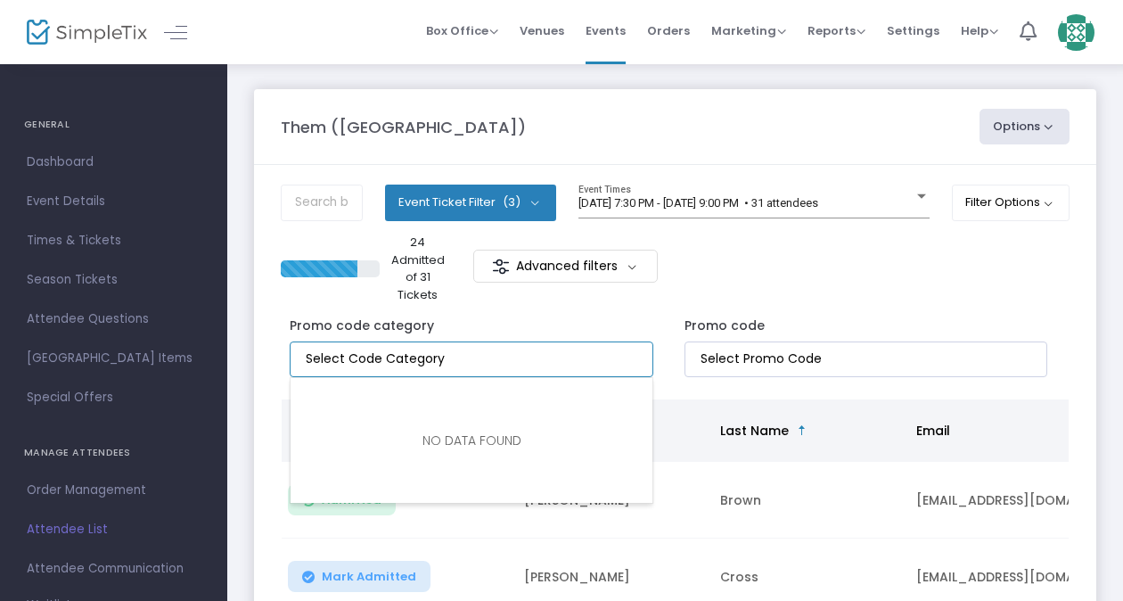
click at [574, 355] on input "NO DATA FOUND" at bounding box center [475, 358] width 339 height 19
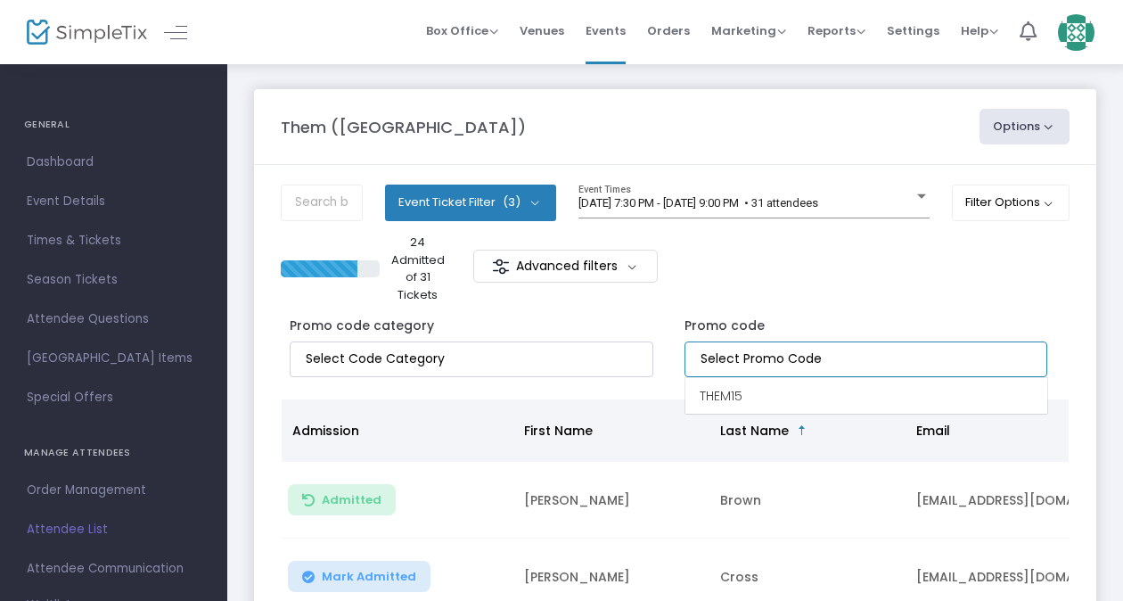
click at [807, 365] on input at bounding box center [869, 358] width 339 height 19
click at [816, 355] on input at bounding box center [869, 358] width 339 height 19
click at [845, 319] on div "Promo code" at bounding box center [866, 346] width 364 height 61
click at [977, 201] on button "Filter Options" at bounding box center [1011, 202] width 119 height 36
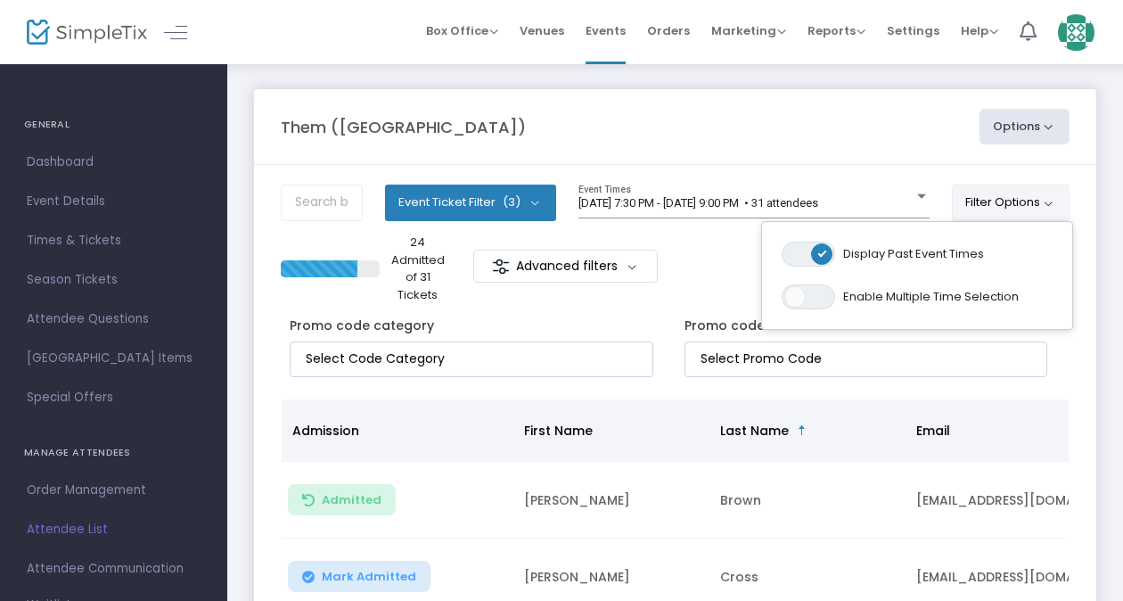
click at [1026, 207] on button "Filter Options" at bounding box center [1011, 202] width 119 height 36
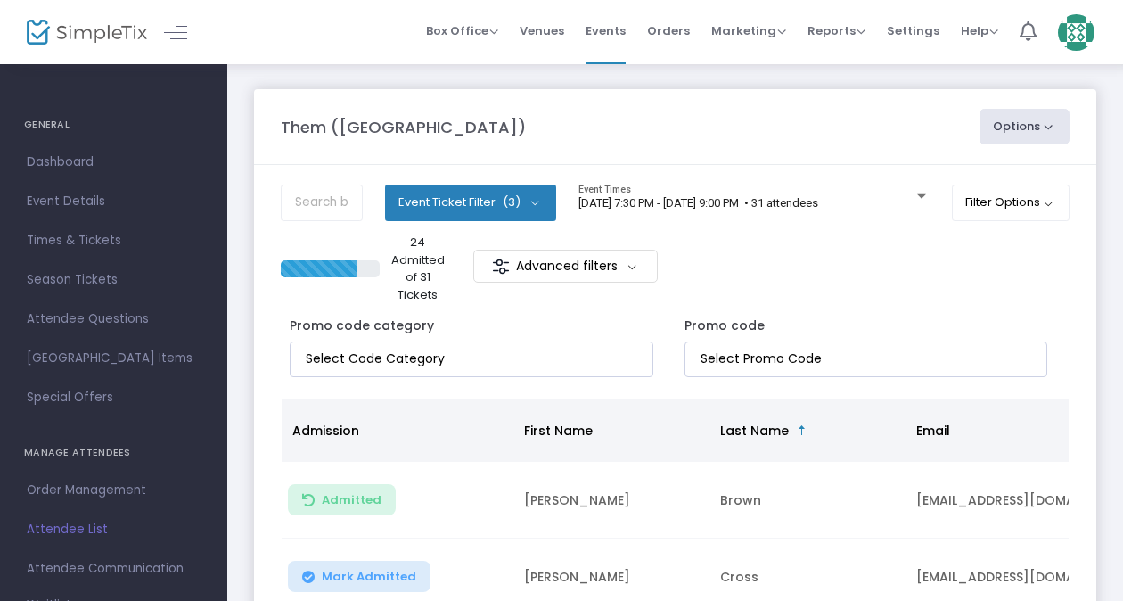
click at [1013, 138] on button "Options" at bounding box center [1024, 127] width 91 height 36
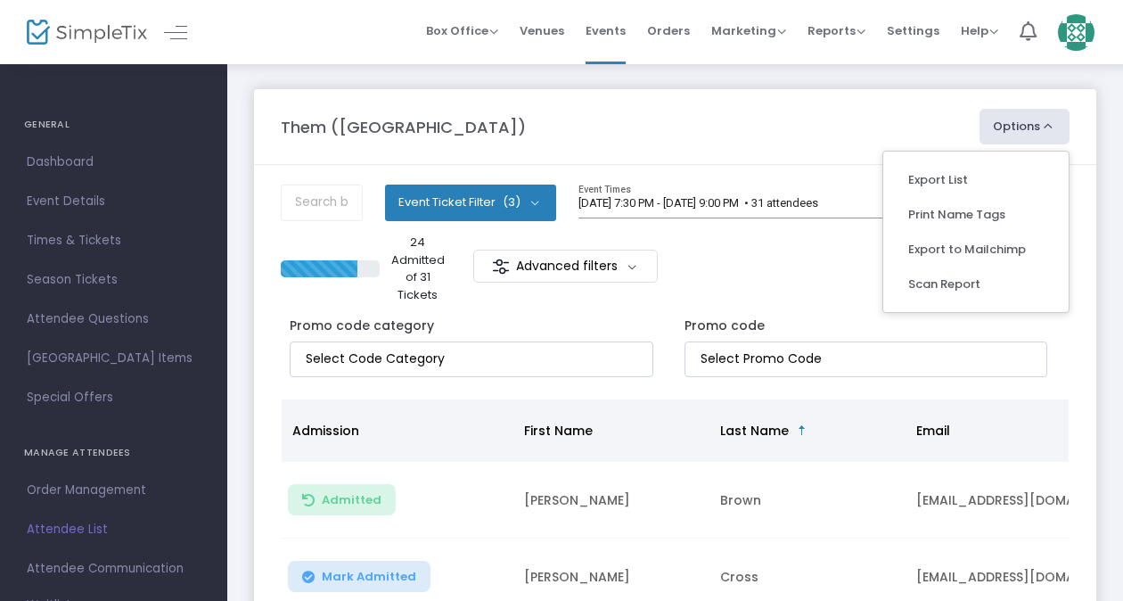
click at [1011, 128] on button "Options" at bounding box center [1024, 127] width 91 height 36
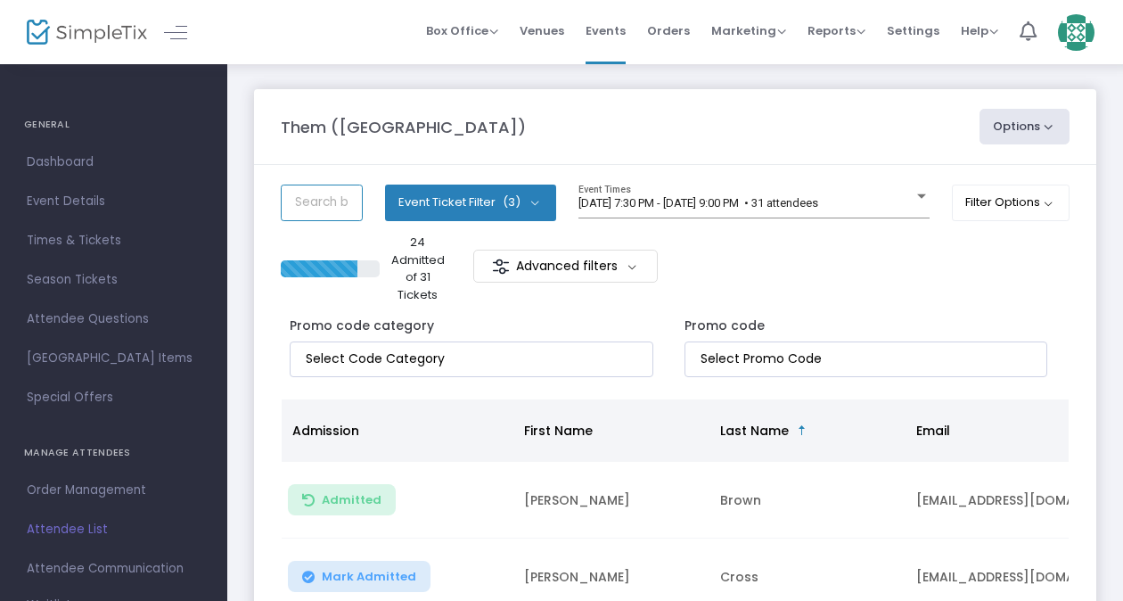
click at [314, 216] on input "text" at bounding box center [322, 202] width 82 height 37
click at [559, 277] on m-button "Advanced filters" at bounding box center [565, 266] width 184 height 33
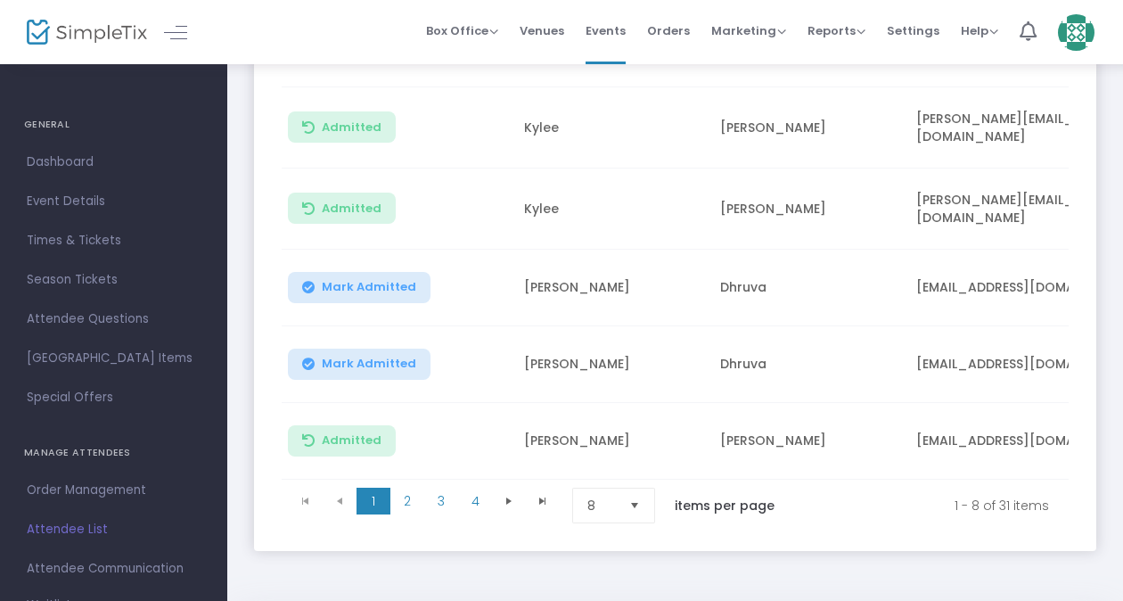
scroll to position [592, 0]
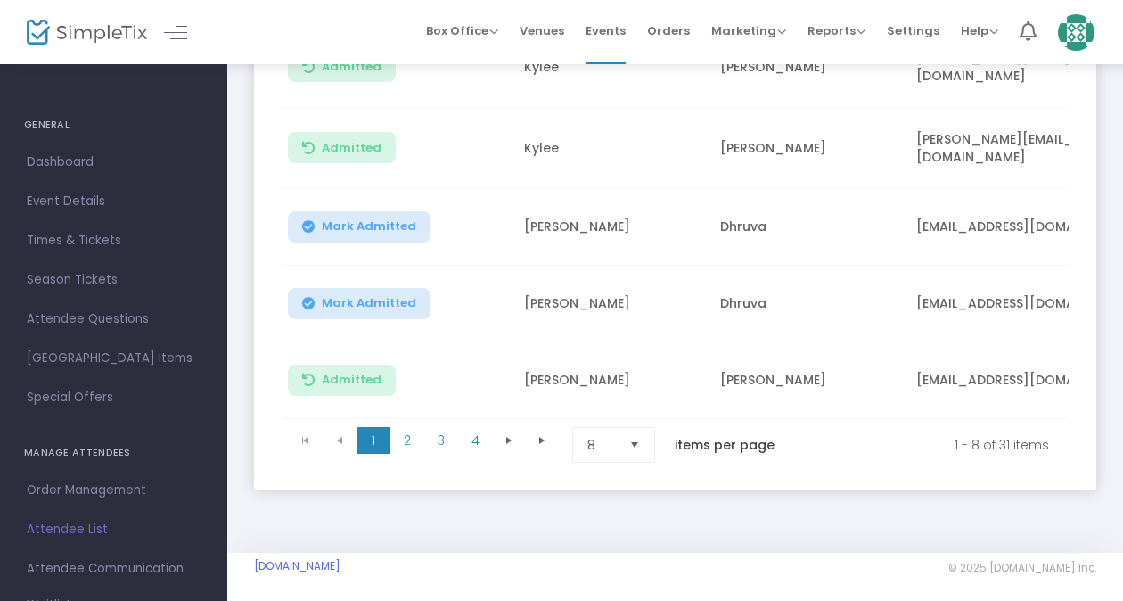
click at [635, 433] on span "Select" at bounding box center [634, 444] width 29 height 29
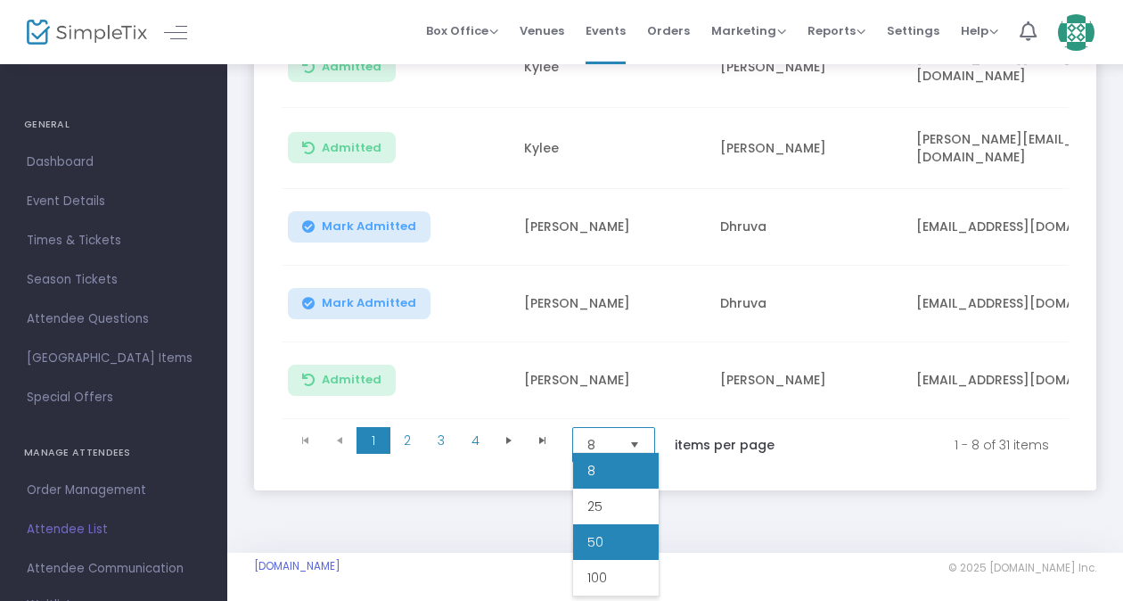
click at [624, 531] on li "50" at bounding box center [616, 542] width 86 height 36
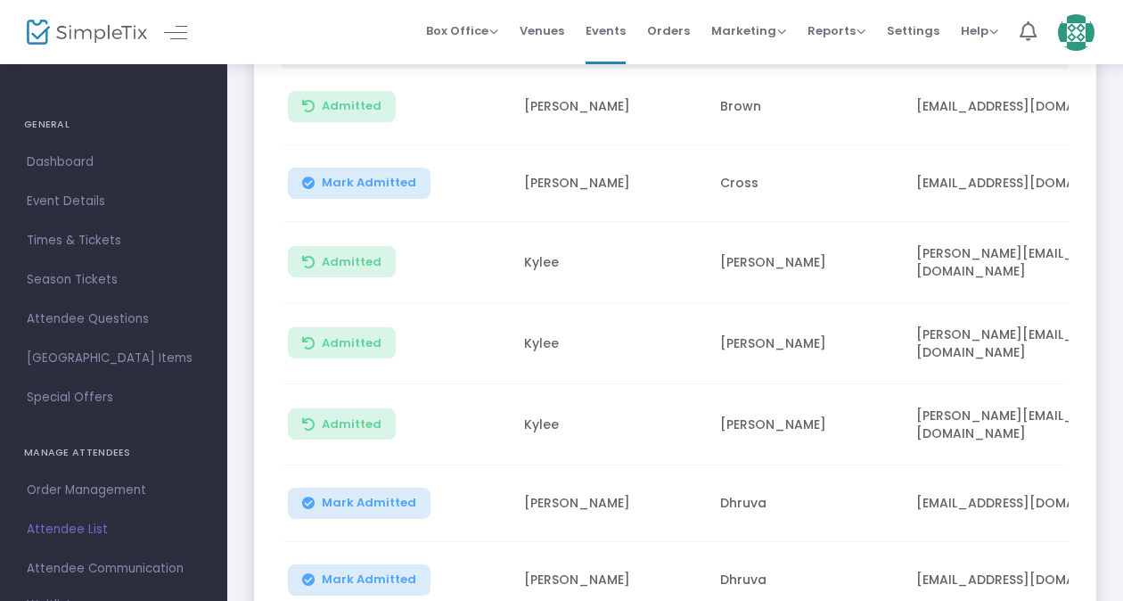
scroll to position [314, 0]
click at [704, 182] on td "[PERSON_NAME]" at bounding box center [611, 185] width 196 height 77
click at [973, 175] on td "[EMAIL_ADDRESS][DOMAIN_NAME]" at bounding box center [1038, 185] width 267 height 77
click at [955, 186] on td "[EMAIL_ADDRESS][DOMAIN_NAME]" at bounding box center [1038, 185] width 267 height 77
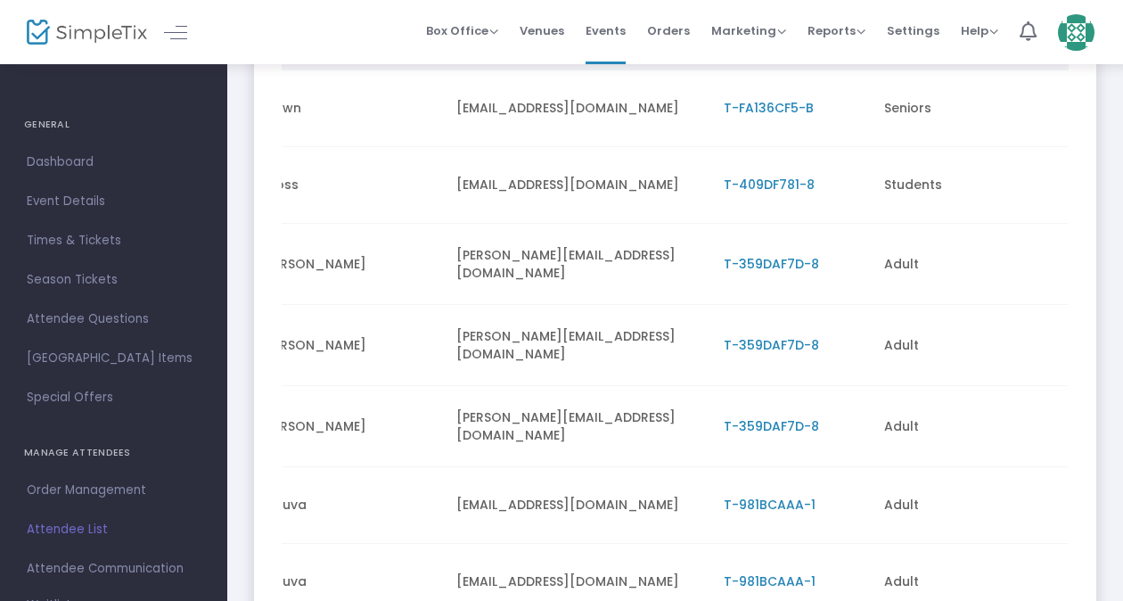
scroll to position [0, 460]
click at [799, 187] on span "T-409DF781-8" at bounding box center [769, 185] width 91 height 18
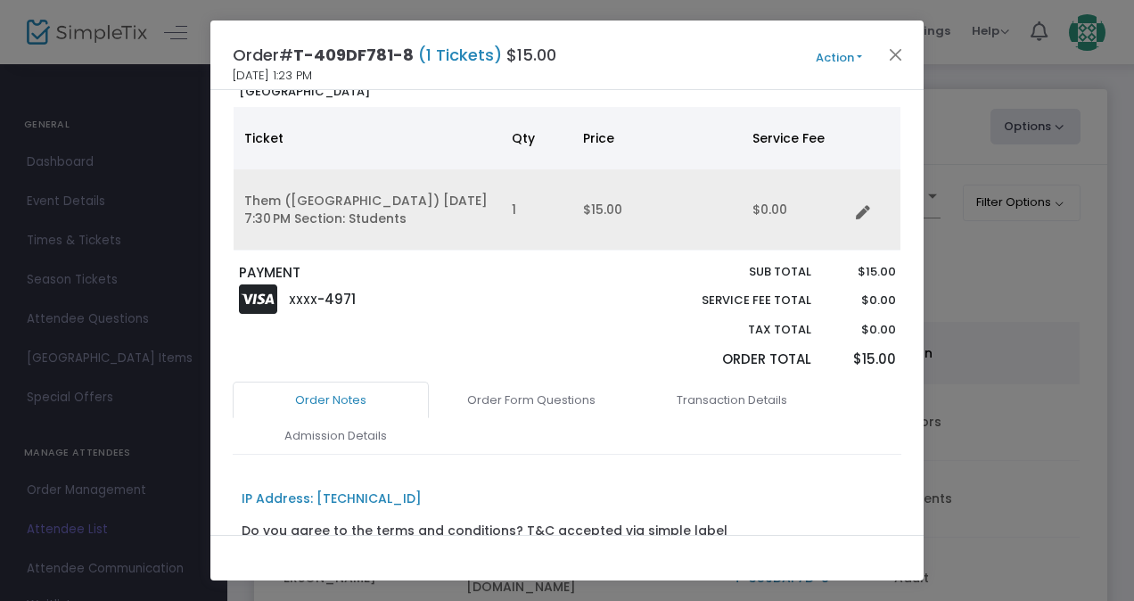
scroll to position [0, 0]
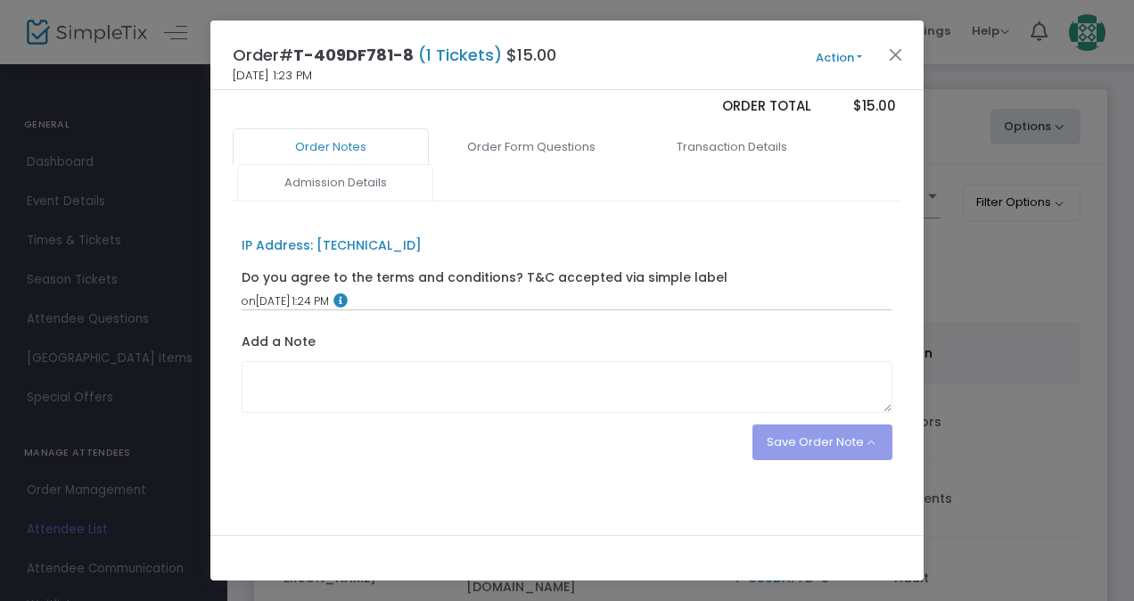
click at [348, 181] on link "Admission Details" at bounding box center [335, 182] width 196 height 37
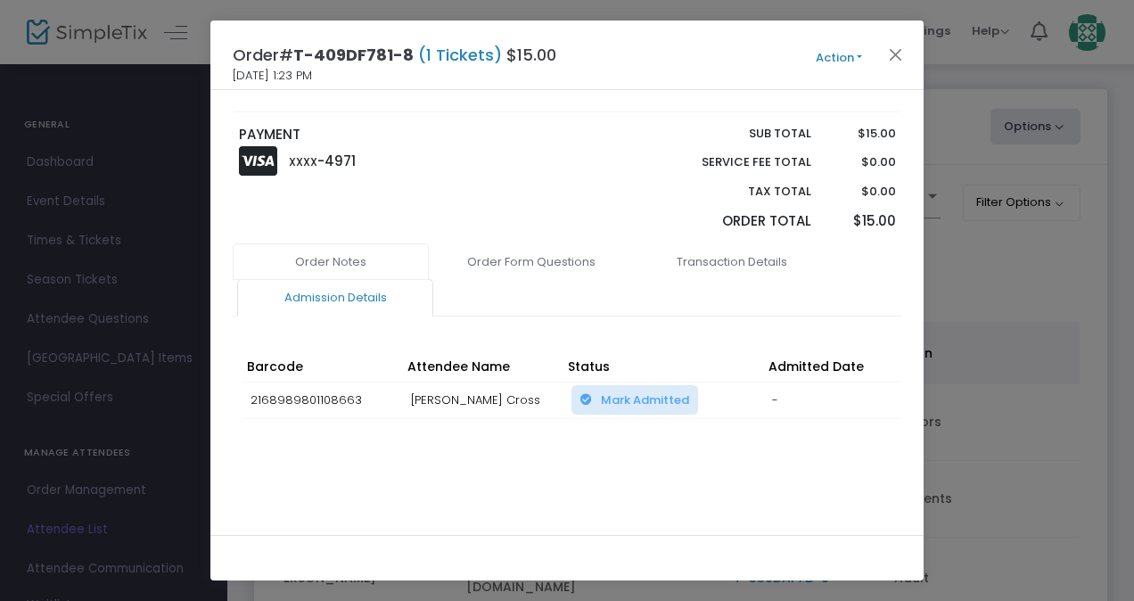
click at [373, 258] on link "Order Notes" at bounding box center [331, 261] width 196 height 37
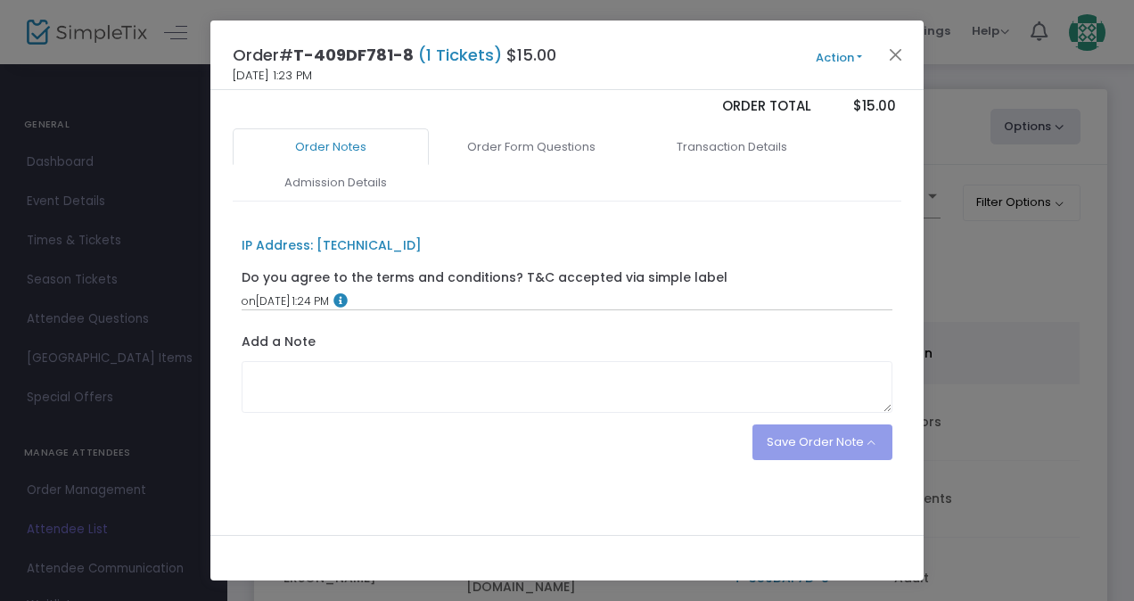
click at [835, 61] on button "Action" at bounding box center [838, 58] width 107 height 20
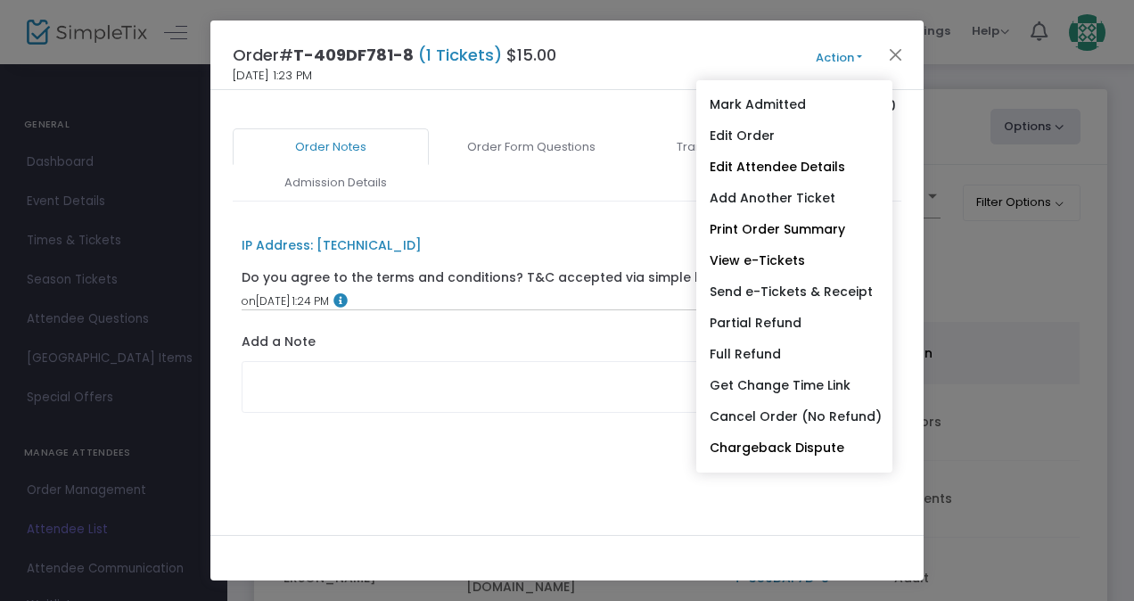
click at [835, 60] on button "Action" at bounding box center [838, 58] width 107 height 20
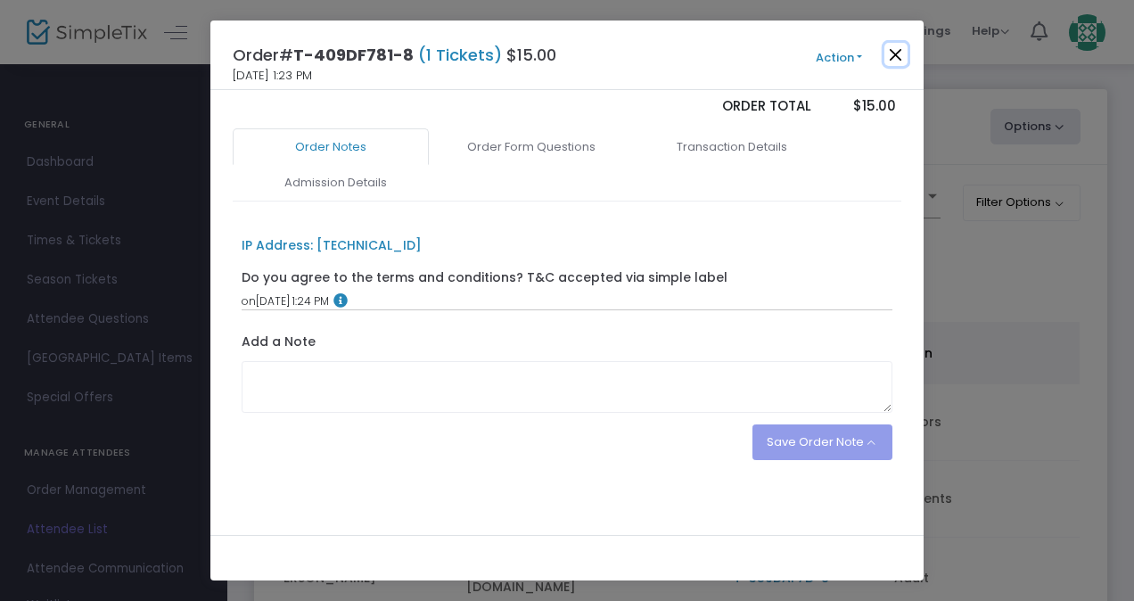
click at [897, 57] on button "Close" at bounding box center [895, 54] width 23 height 23
